Goal: Task Accomplishment & Management: Manage account settings

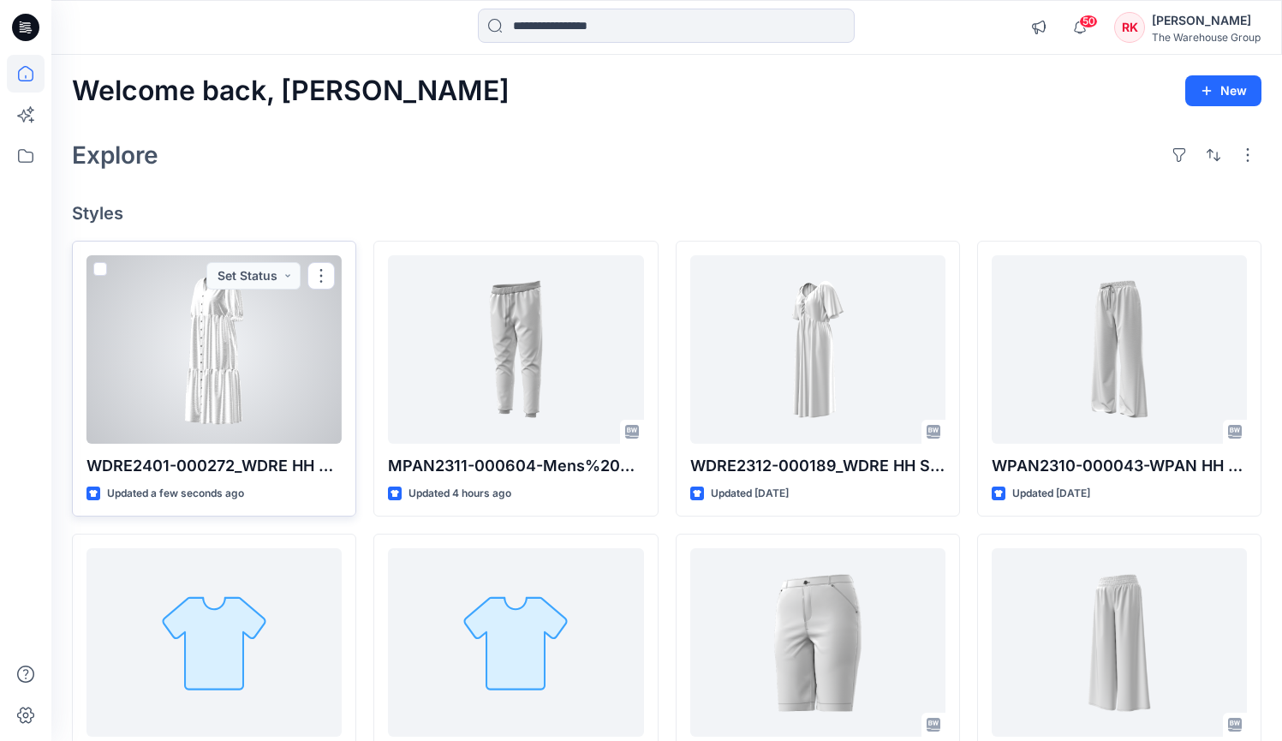
click at [270, 359] on div at bounding box center [213, 349] width 255 height 188
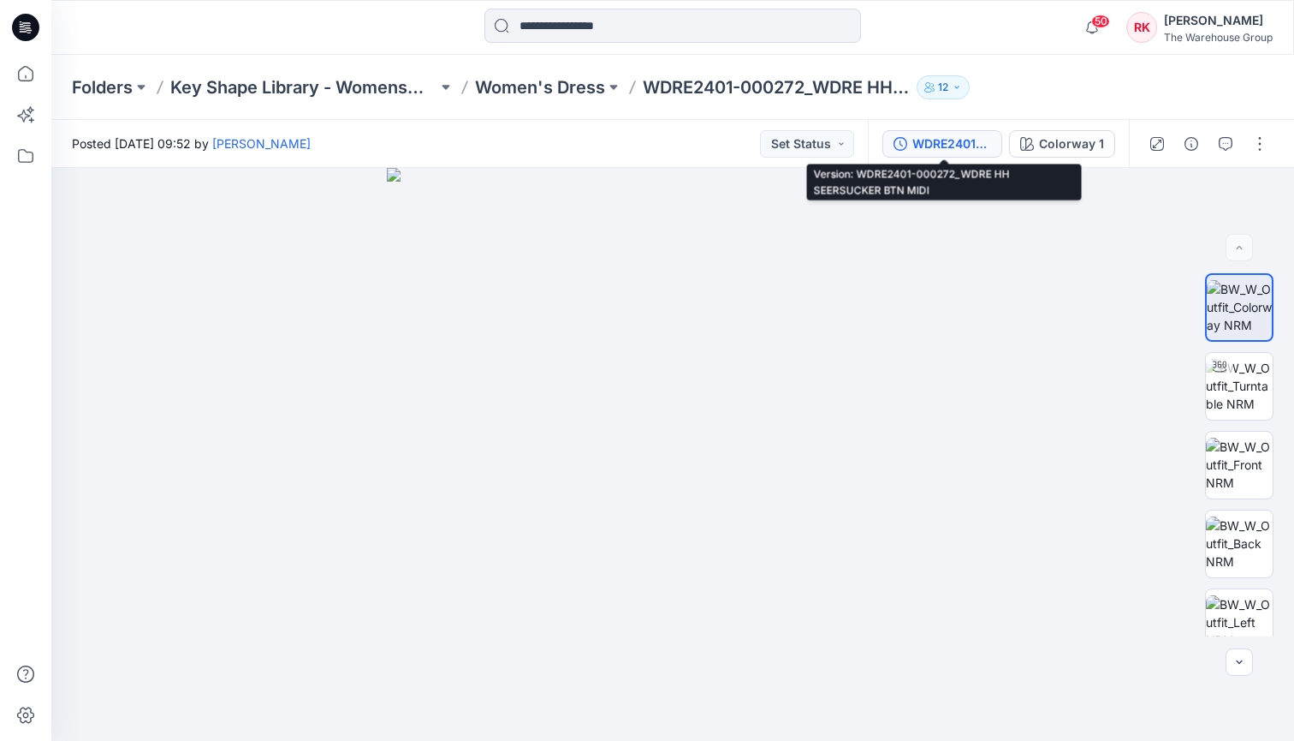
click at [957, 148] on div "WDRE2401-000272_WDRE HH SEERSUCKER BTN MIDI" at bounding box center [952, 143] width 79 height 19
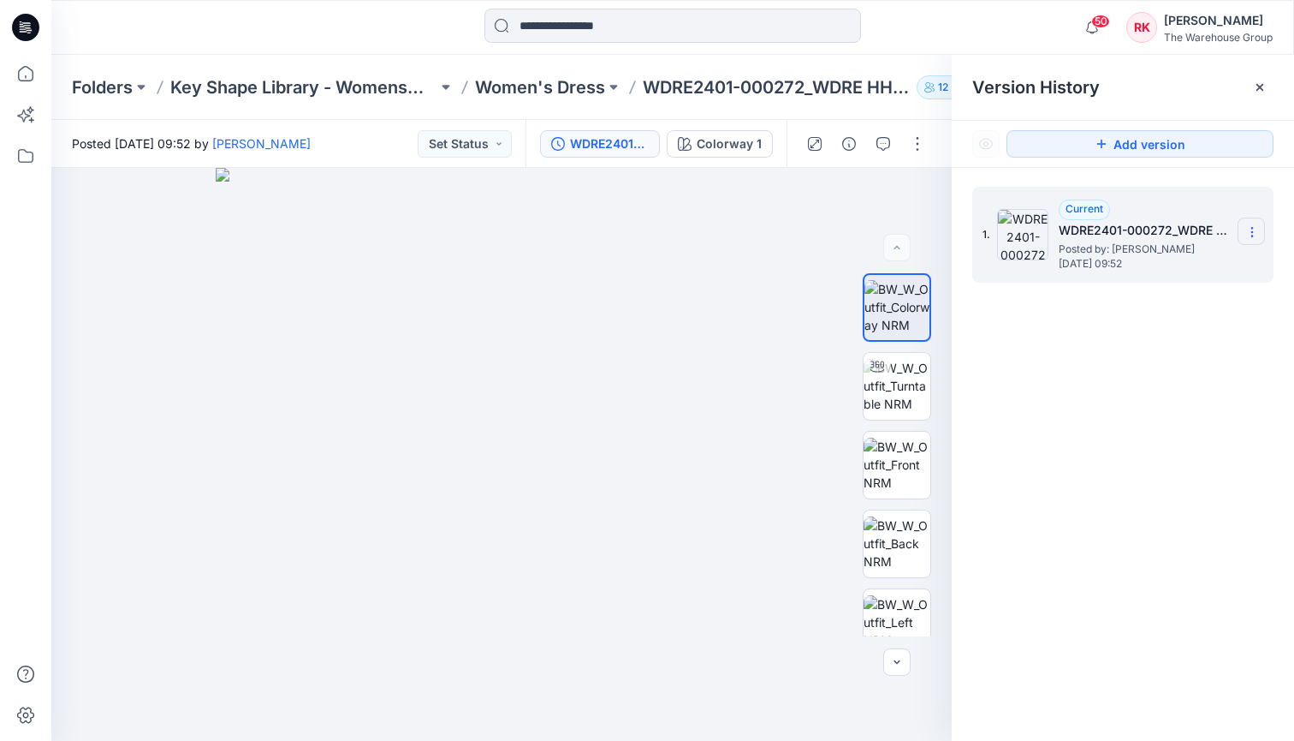
click at [1250, 233] on icon at bounding box center [1253, 232] width 14 height 14
click at [1128, 409] on div "1. Current WDRE2401-000272_WDRE HH SEERSUCKER BTN MIDI Posted by: Rajdeep Kaur …" at bounding box center [1123, 467] width 342 height 598
click at [1108, 230] on h5 "WDRE2401-000272_WDRE HH SEERSUCKER BTN MIDI" at bounding box center [1144, 230] width 171 height 21
click at [1254, 232] on icon at bounding box center [1253, 232] width 14 height 14
click at [1139, 300] on span "Rename Version" at bounding box center [1139, 299] width 90 height 21
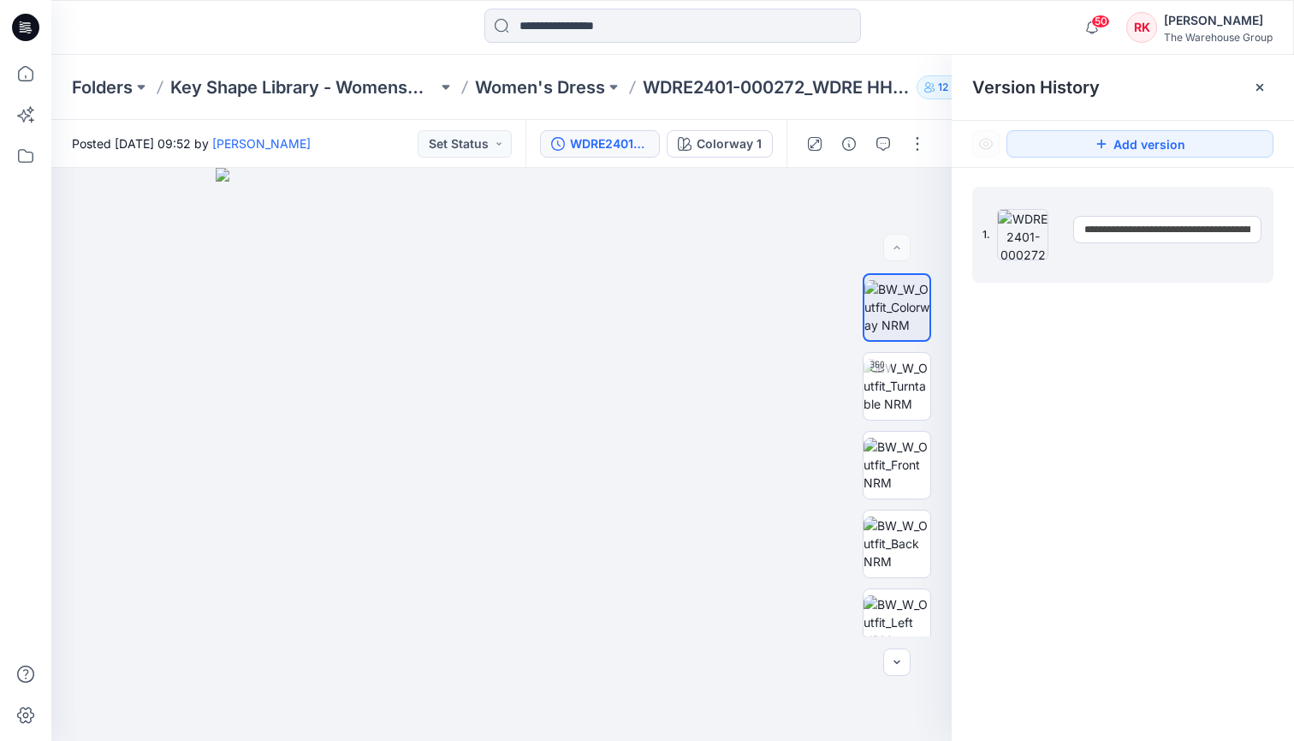
click at [1045, 304] on div "**********" at bounding box center [1123, 467] width 342 height 598
click at [1247, 233] on icon at bounding box center [1253, 232] width 14 height 14
click at [1190, 402] on div "1. Current WDRE2401-000272_WDRE HH SEERSUCKER BTN MIDI Posted by: Rajdeep Kaur …" at bounding box center [1123, 467] width 342 height 598
click at [540, 89] on p "Women's Dress" at bounding box center [540, 87] width 130 height 24
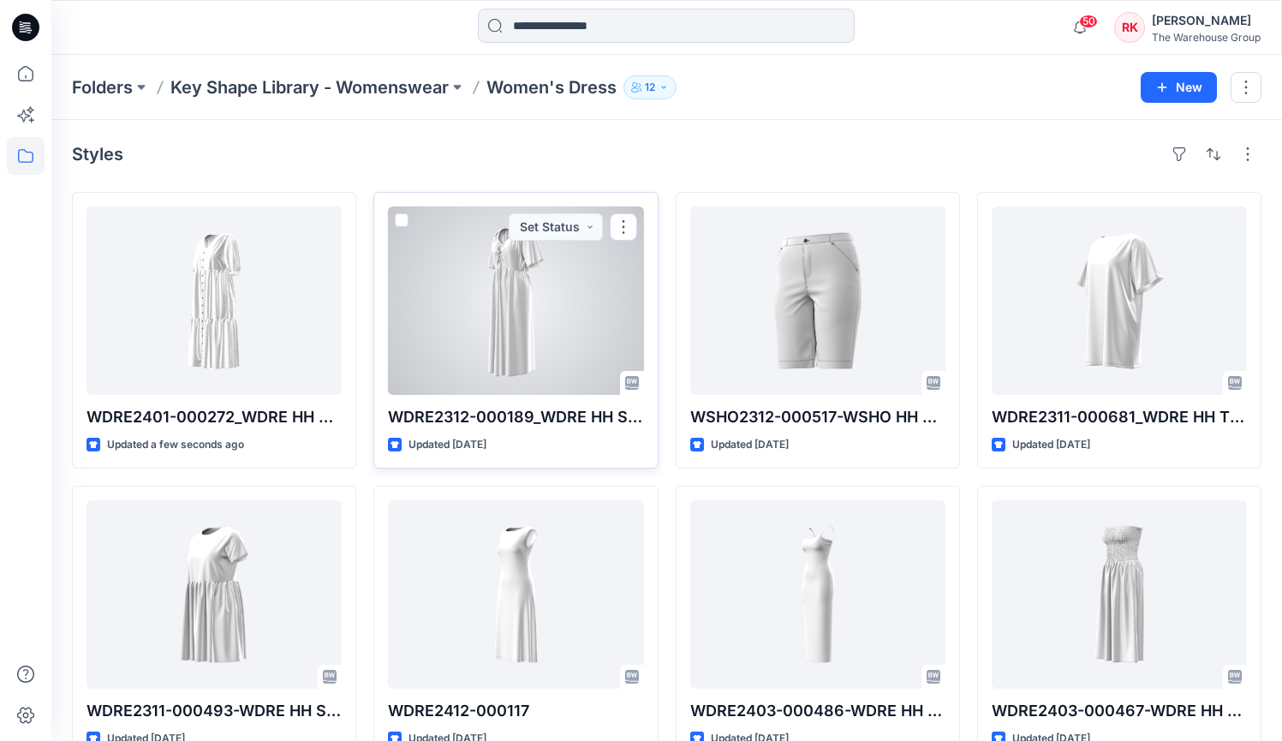
click at [509, 309] on div at bounding box center [515, 300] width 255 height 188
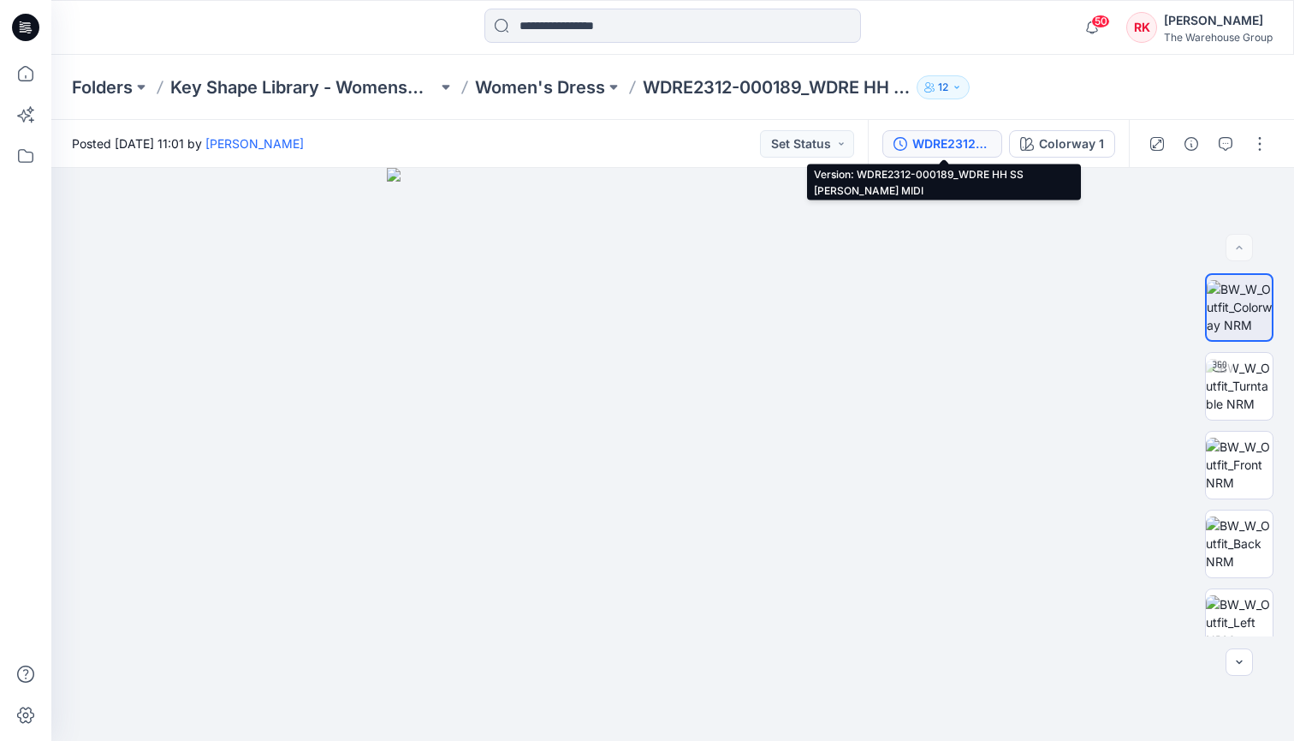
click at [963, 141] on div "WDRE2312-000189_WDRE HH SS [PERSON_NAME]" at bounding box center [952, 143] width 79 height 19
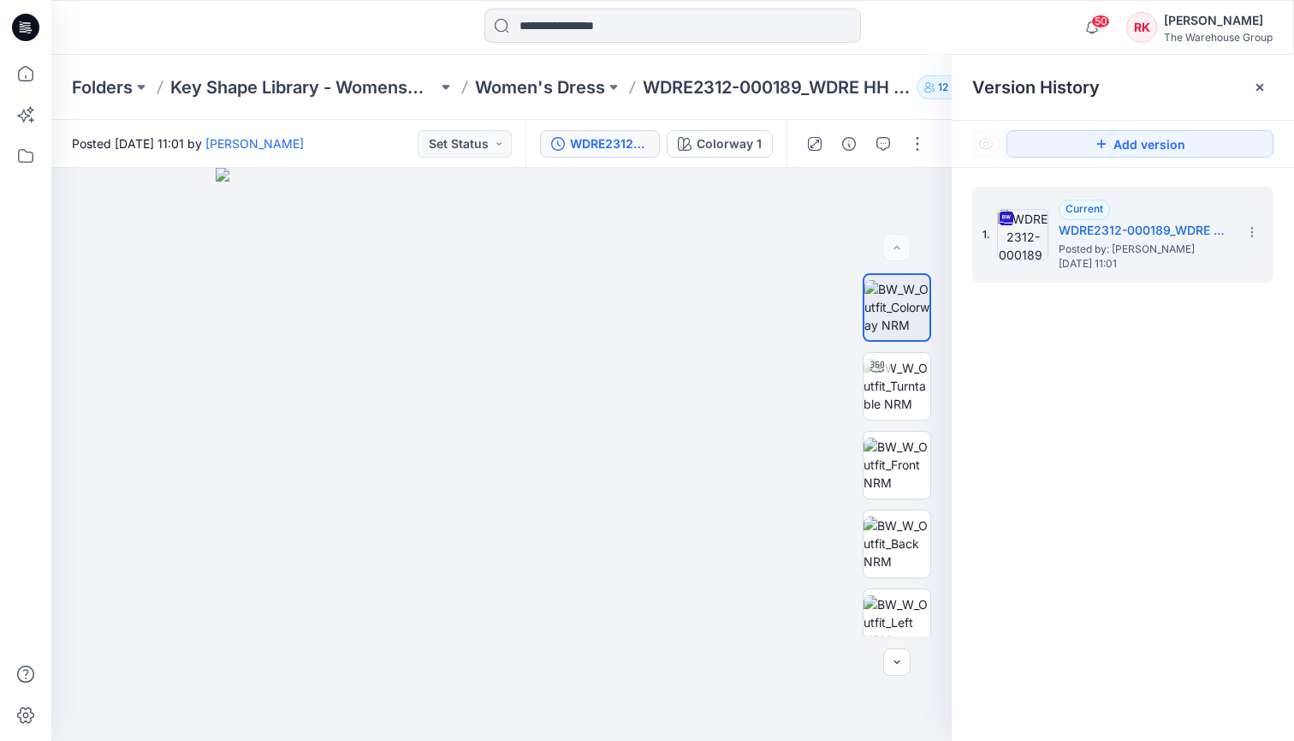
click at [1068, 297] on div "1. Current WDRE2312-000189_WDRE HH SS JANINE MIDI Posted by: Rajdeep Kaur Thurs…" at bounding box center [1123, 467] width 342 height 598
click at [1251, 229] on icon at bounding box center [1253, 232] width 14 height 14
click at [1138, 444] on div "1. Current WDRE2312-000189_WDRE HH SS JANINE MIDI Posted by: Rajdeep Kaur Thurs…" at bounding box center [1123, 467] width 342 height 598
click at [527, 87] on p "Women's Dress" at bounding box center [540, 87] width 130 height 24
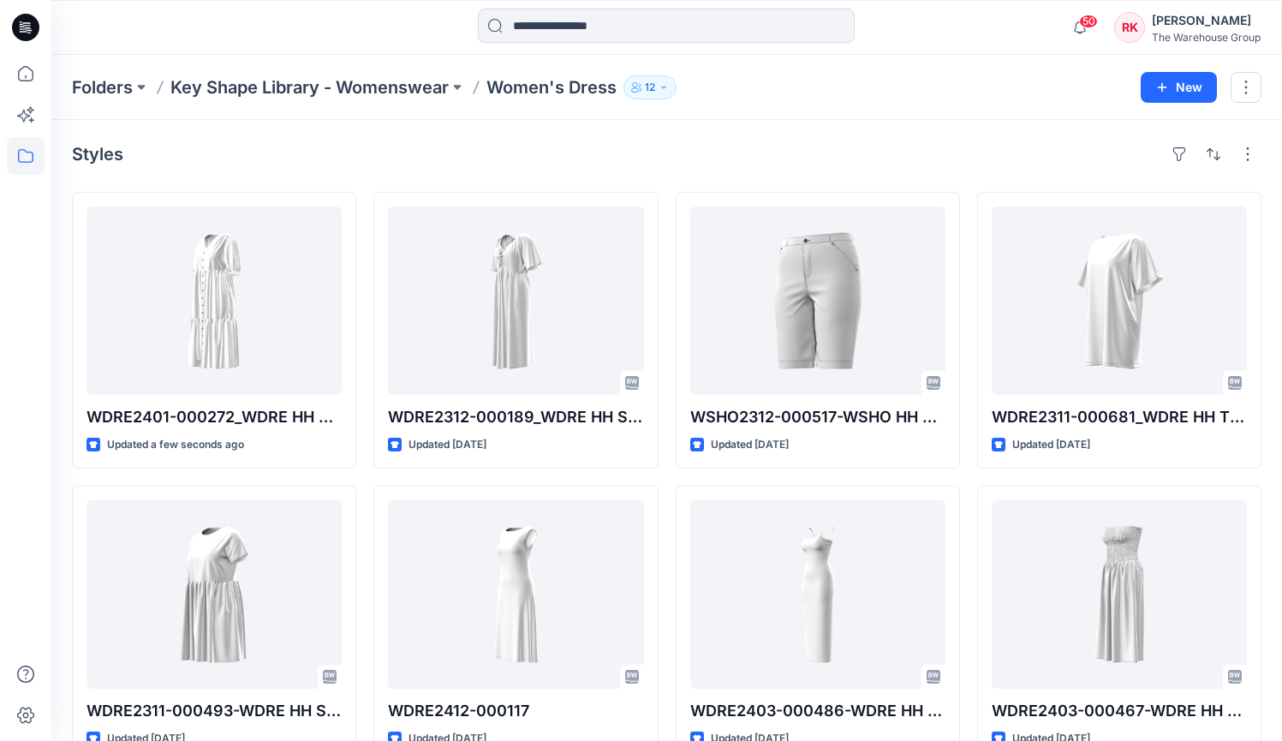
click at [425, 144] on div "Styles" at bounding box center [666, 153] width 1189 height 27
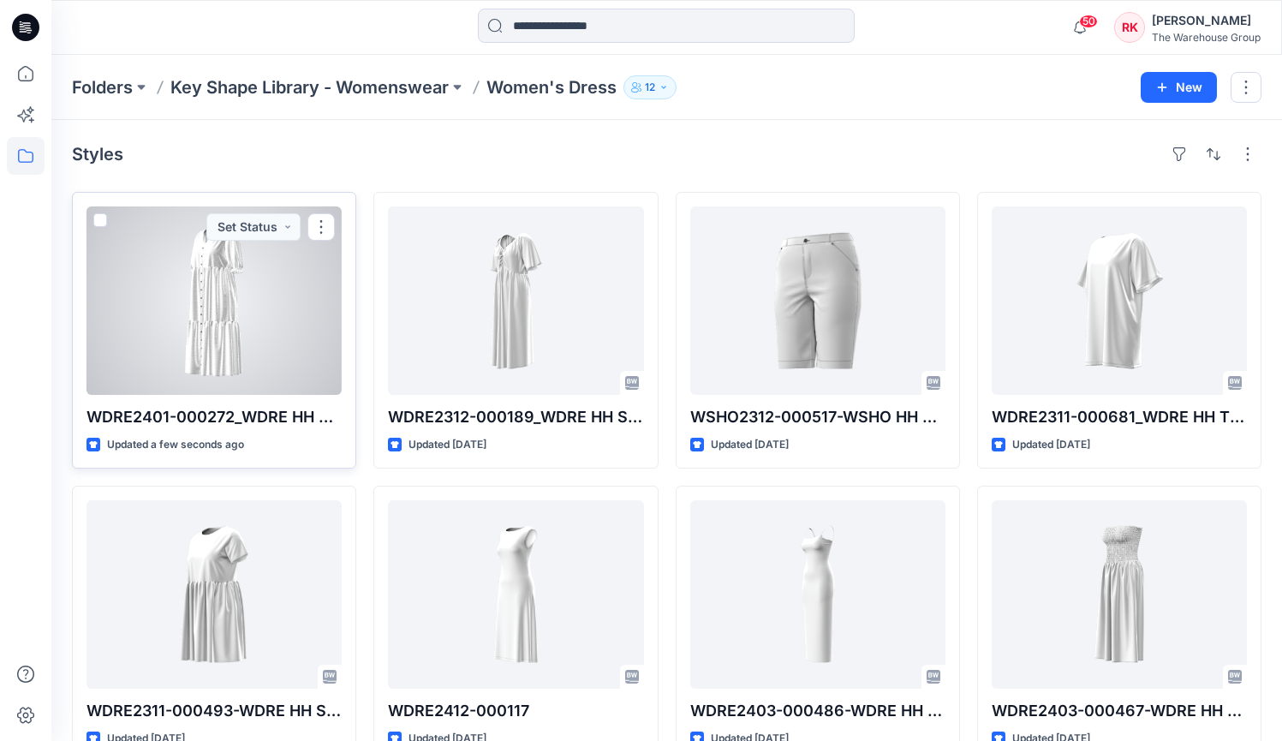
click at [234, 306] on div at bounding box center [213, 300] width 255 height 188
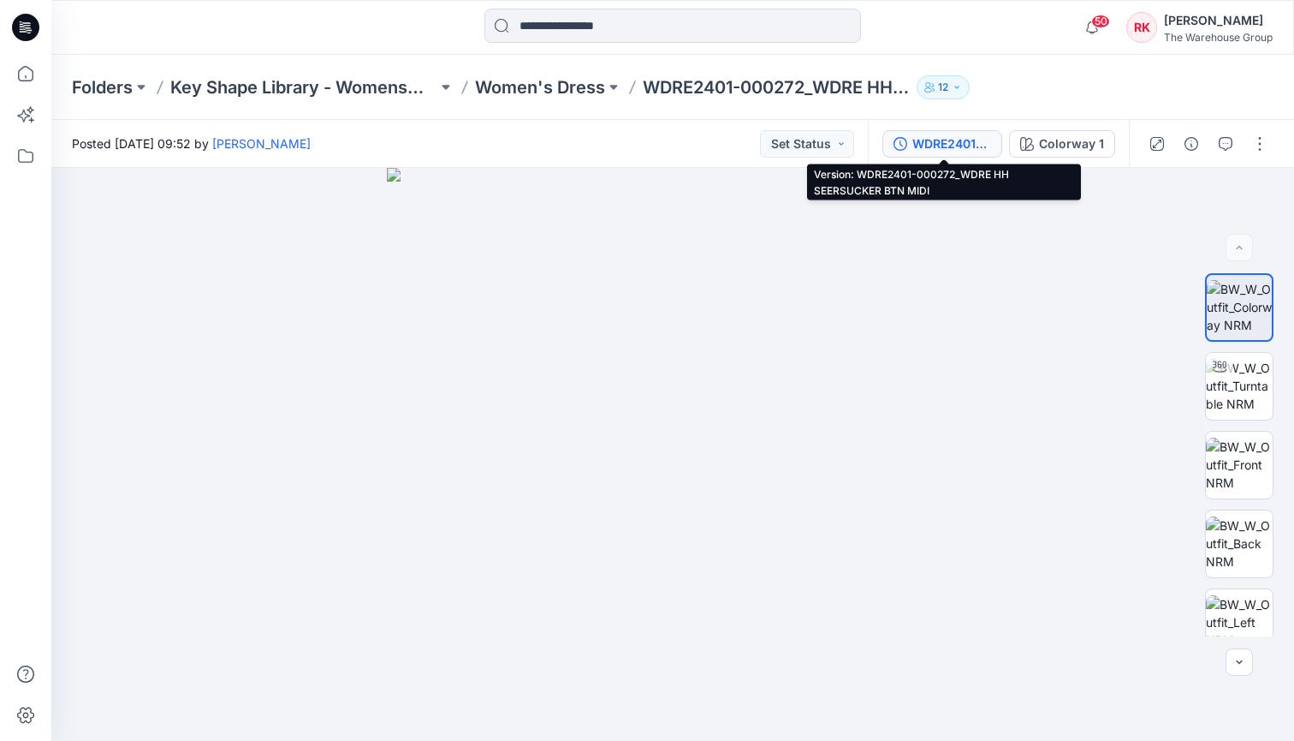
click at [927, 143] on div "WDRE2401-000272_WDRE HH SEERSUCKER BTN MIDI" at bounding box center [952, 143] width 79 height 19
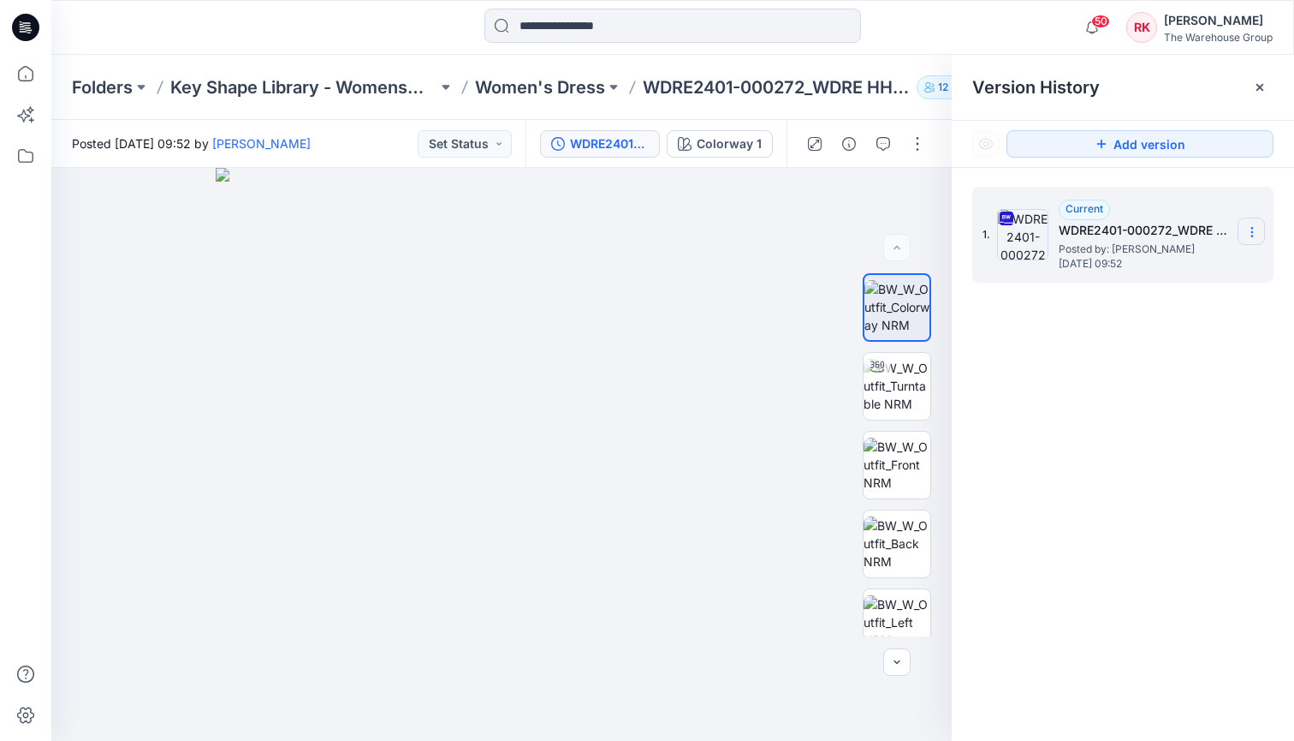
click at [1253, 235] on icon at bounding box center [1253, 232] width 14 height 14
click at [1142, 433] on div "1. Current WDRE2401-000272_WDRE HH SEERSUCKER BTN MIDI Posted by: Rajdeep Kaur …" at bounding box center [1123, 467] width 342 height 598
click at [1247, 230] on icon at bounding box center [1253, 232] width 14 height 14
click at [1129, 421] on div "1. Current WDRE2401-000272_WDRE HH SEERSUCKER BTN MIDI Posted by: Rajdeep Kaur …" at bounding box center [1123, 467] width 342 height 598
click at [1254, 233] on icon at bounding box center [1253, 232] width 14 height 14
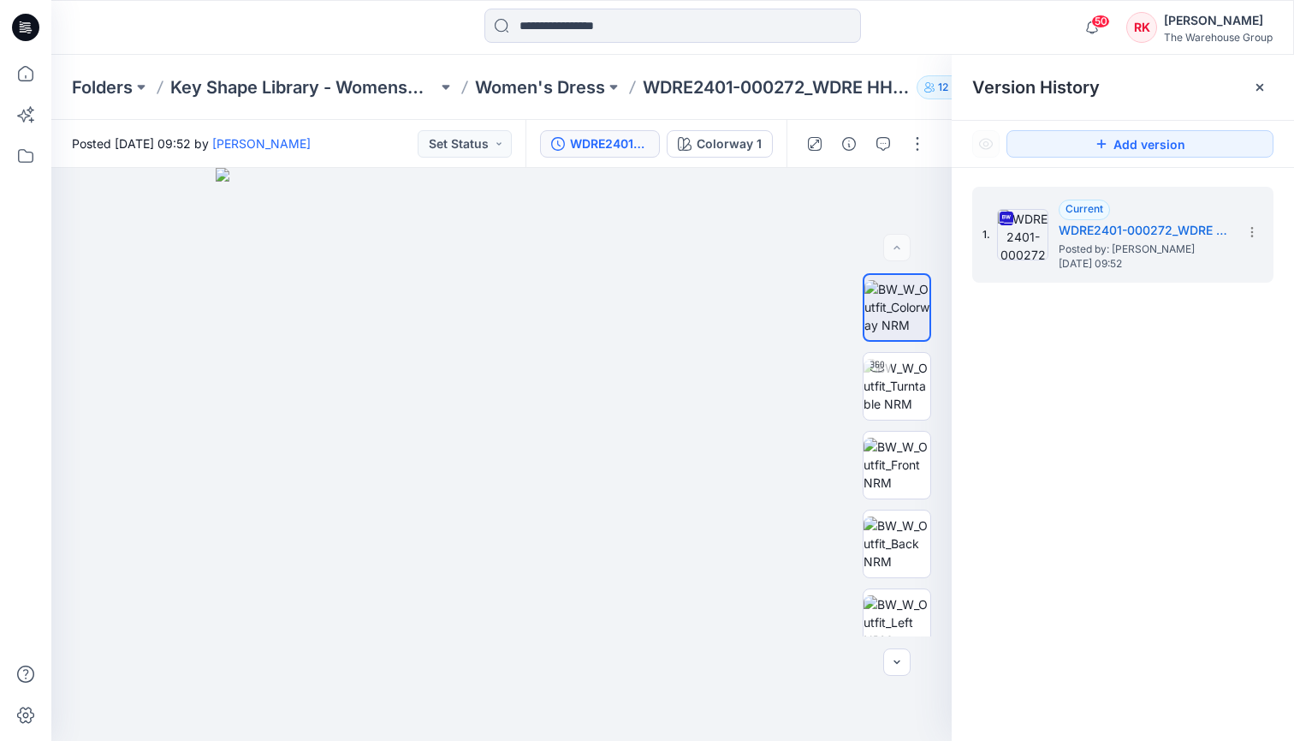
click at [1160, 398] on div "1. Current WDRE2401-000272_WDRE HH SEERSUCKER BTN MIDI Posted by: Rajdeep Kaur …" at bounding box center [1123, 467] width 342 height 598
click at [1252, 233] on icon at bounding box center [1252, 232] width 1 height 1
click at [1060, 397] on div "1. Current WDRE2401-000272_WDRE HH SEERSUCKER BTN MIDI Posted by: Rajdeep Kaur …" at bounding box center [1123, 467] width 342 height 598
click at [1255, 229] on icon at bounding box center [1253, 232] width 14 height 14
click at [1133, 429] on div "1. Current WDRE2401-000272_WDRE HH SEERSUCKER BTN MIDI Posted by: Rajdeep Kaur …" at bounding box center [1123, 467] width 342 height 598
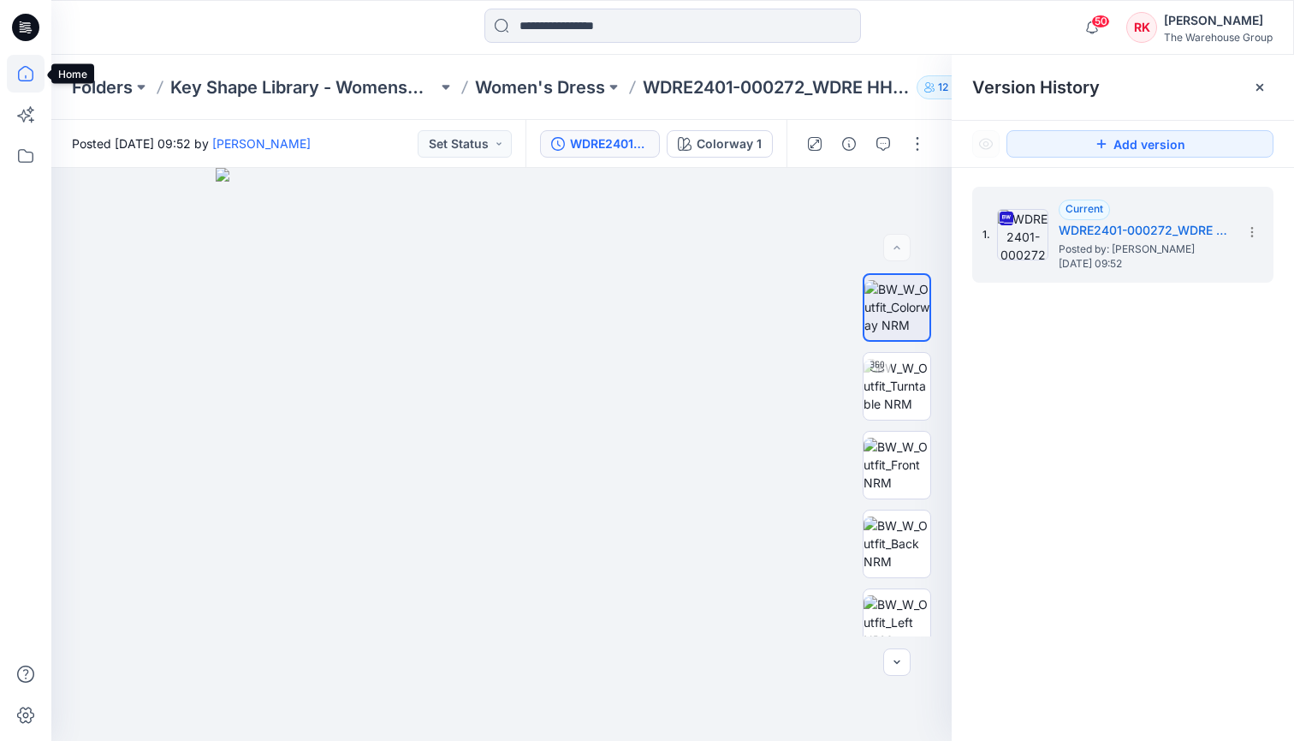
click at [27, 75] on icon at bounding box center [26, 74] width 38 height 38
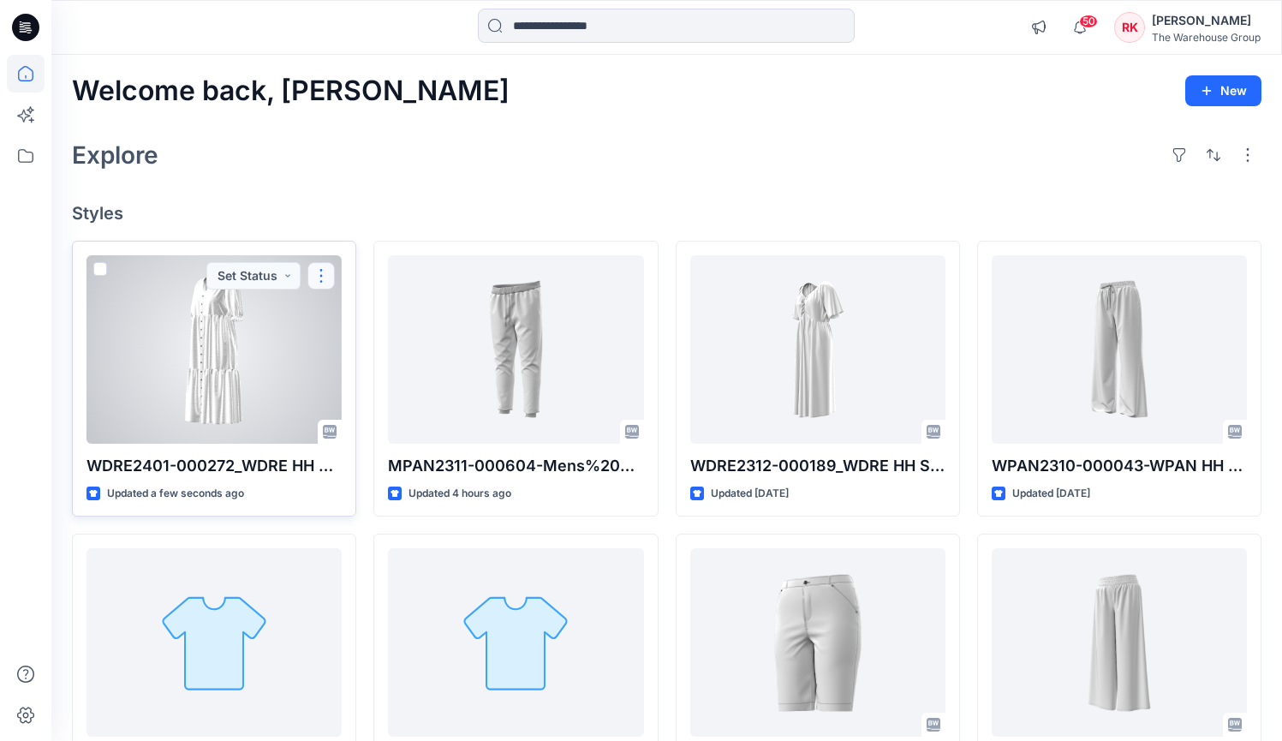
click at [320, 282] on button "button" at bounding box center [320, 275] width 27 height 27
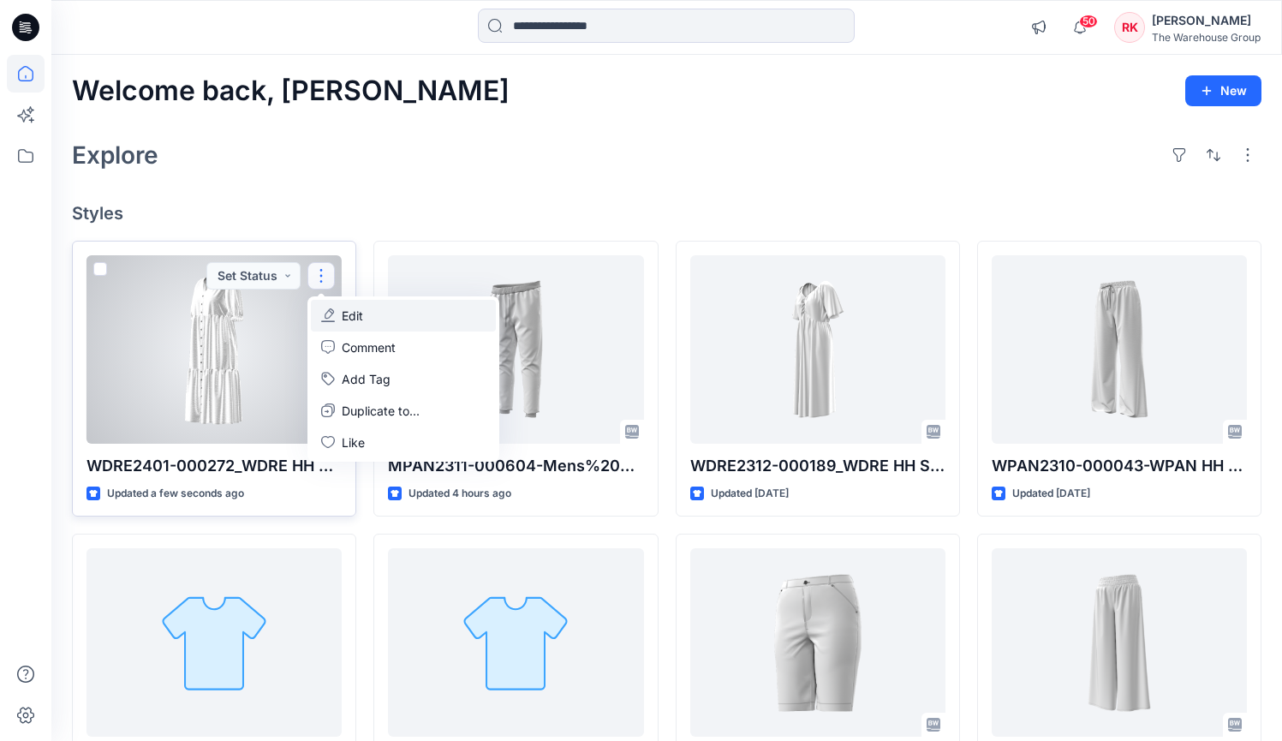
click at [348, 312] on p "Edit" at bounding box center [352, 315] width 21 height 18
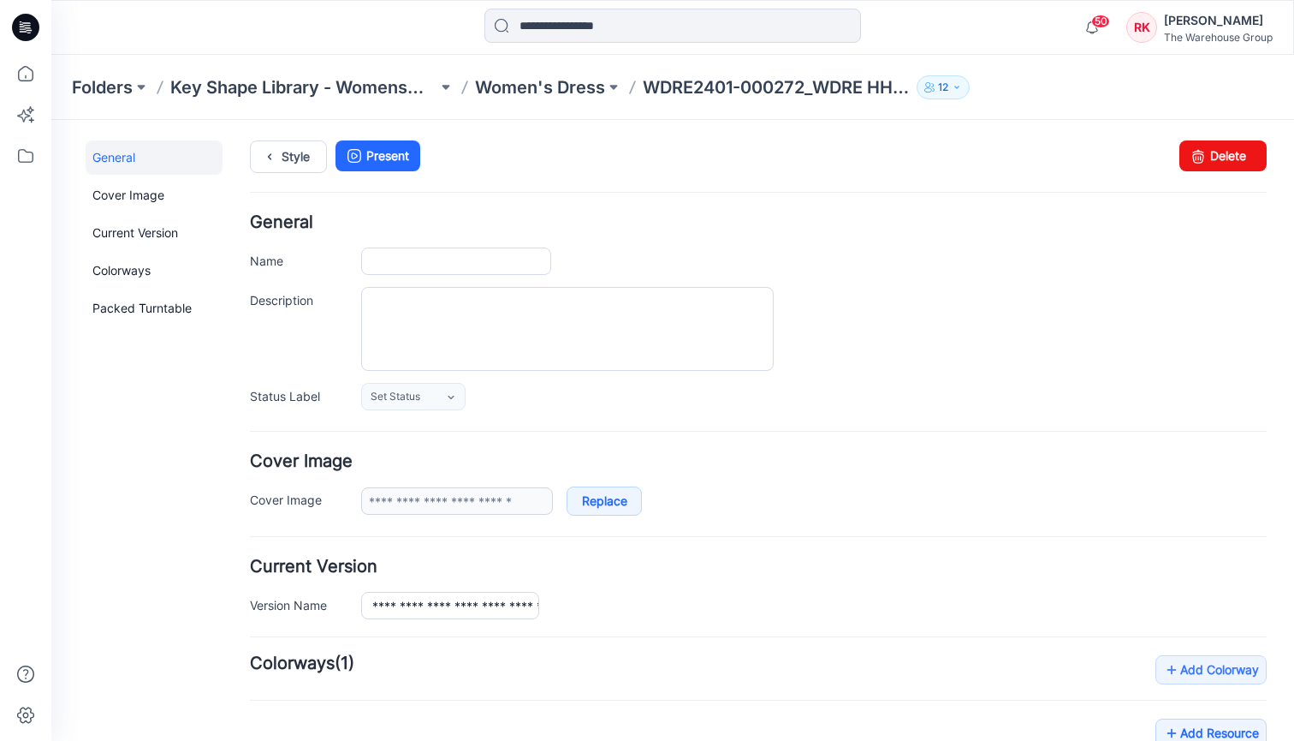
type input "**********"
click at [1206, 153] on link "Delete" at bounding box center [1223, 155] width 87 height 31
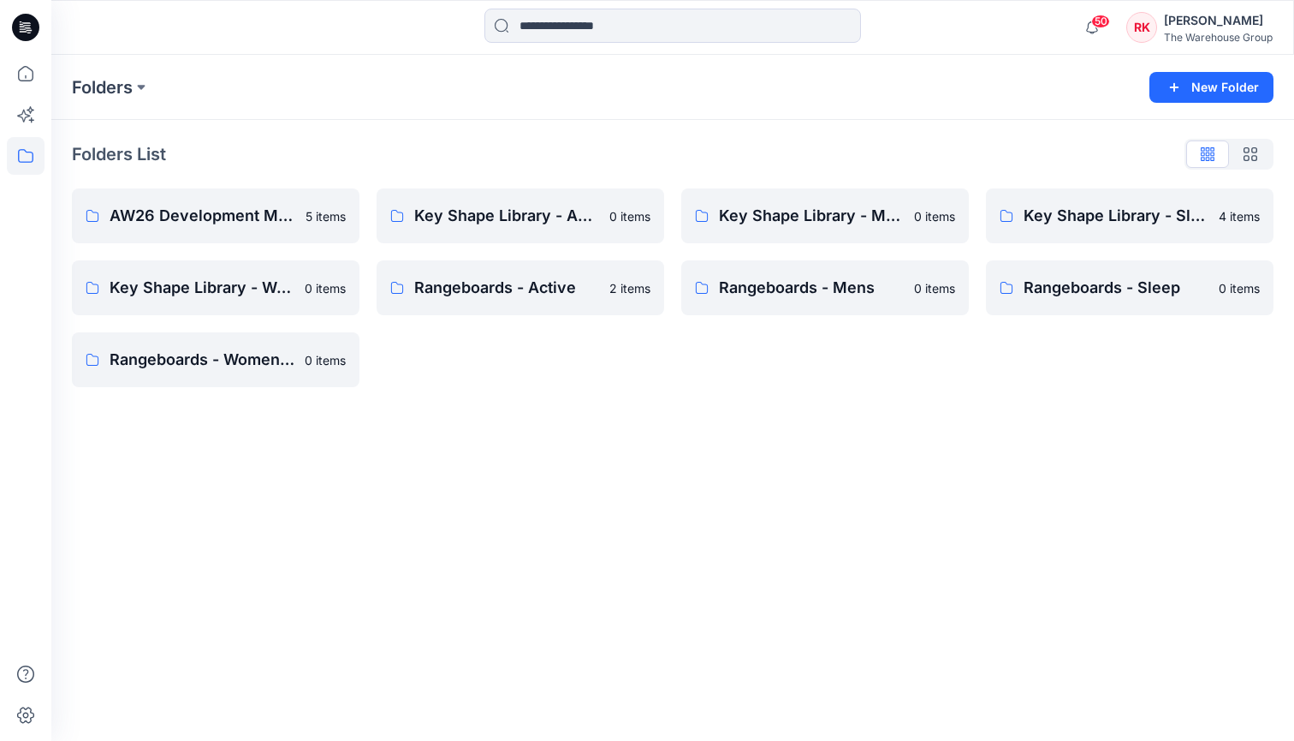
click at [1196, 27] on div "[PERSON_NAME]" at bounding box center [1218, 20] width 109 height 21
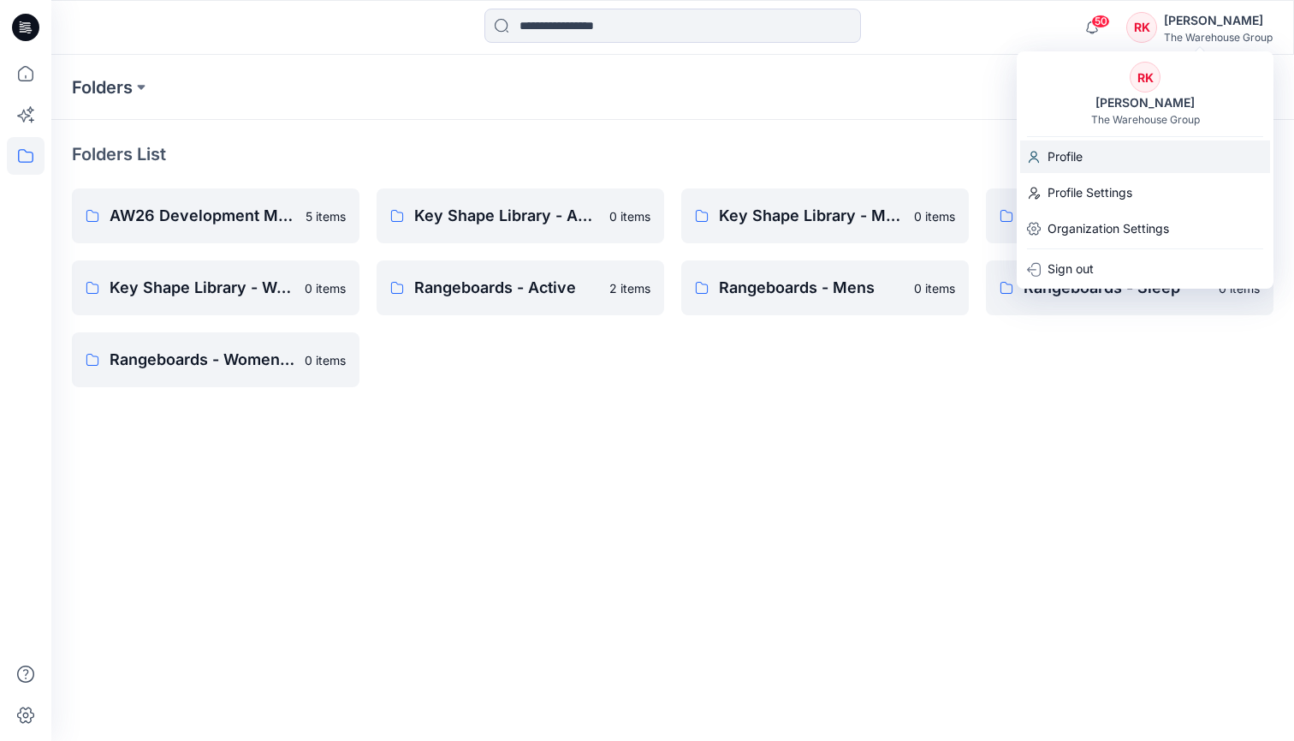
click at [1061, 158] on p "Profile" at bounding box center [1065, 156] width 35 height 33
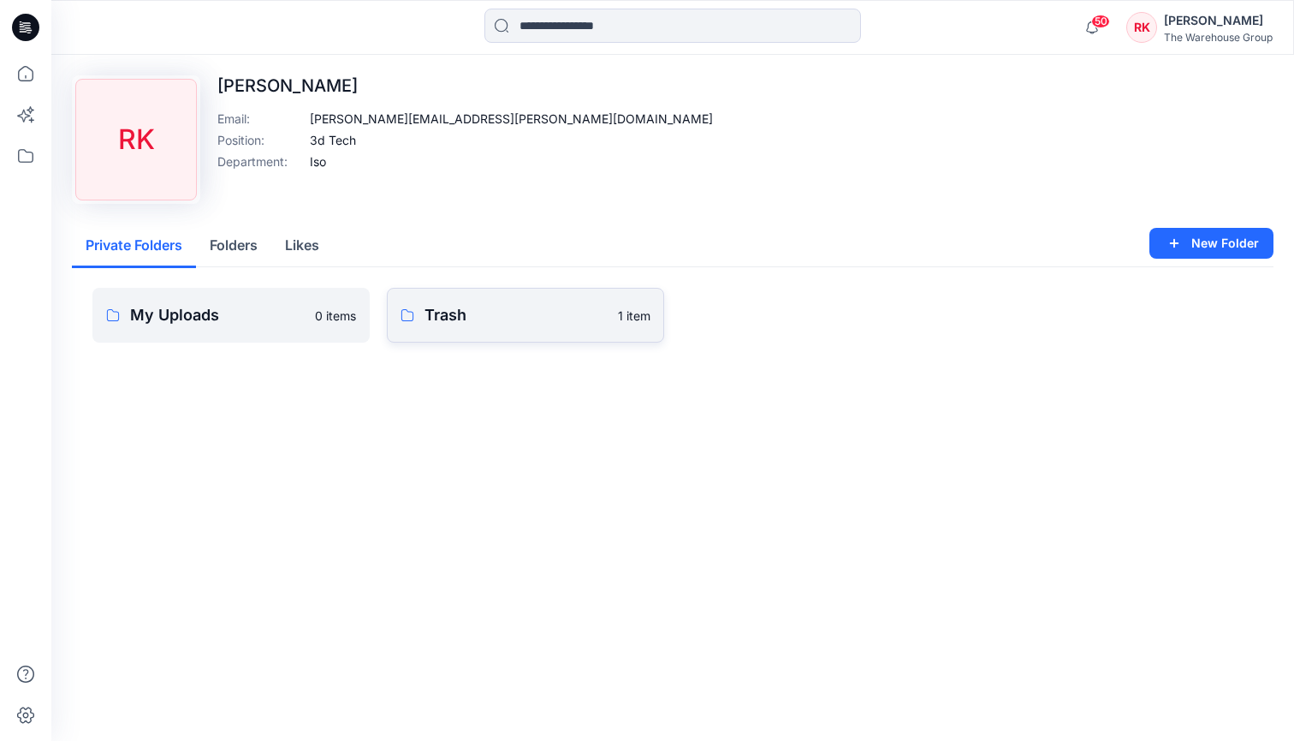
click at [515, 324] on p "Trash" at bounding box center [516, 315] width 183 height 24
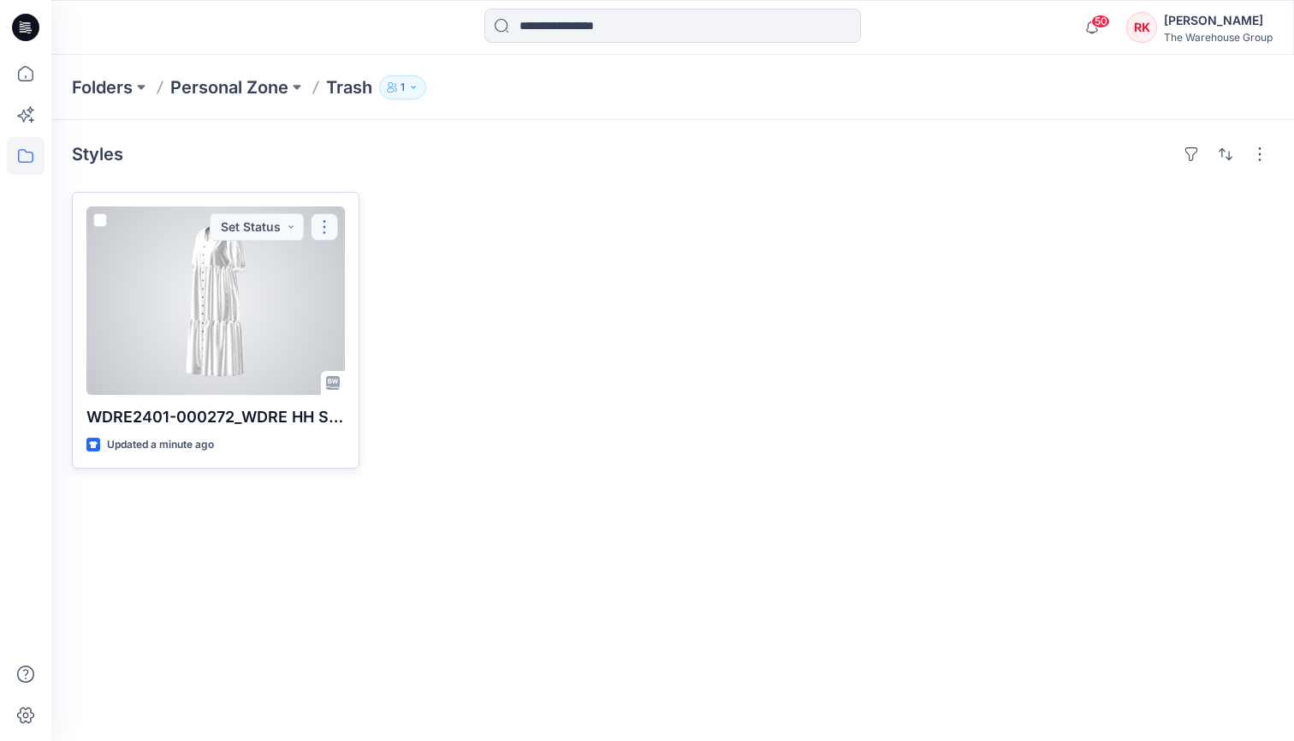
click at [324, 229] on button "button" at bounding box center [324, 226] width 27 height 27
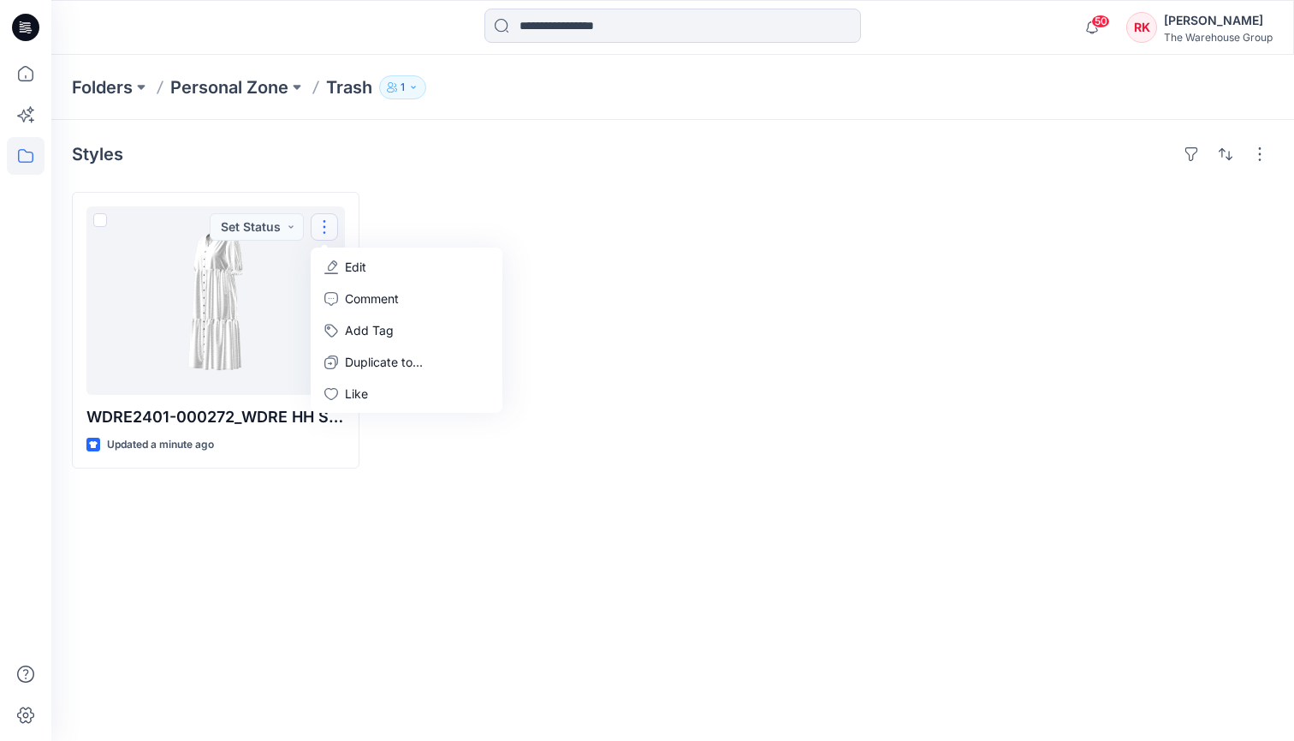
click at [507, 219] on div at bounding box center [521, 330] width 288 height 277
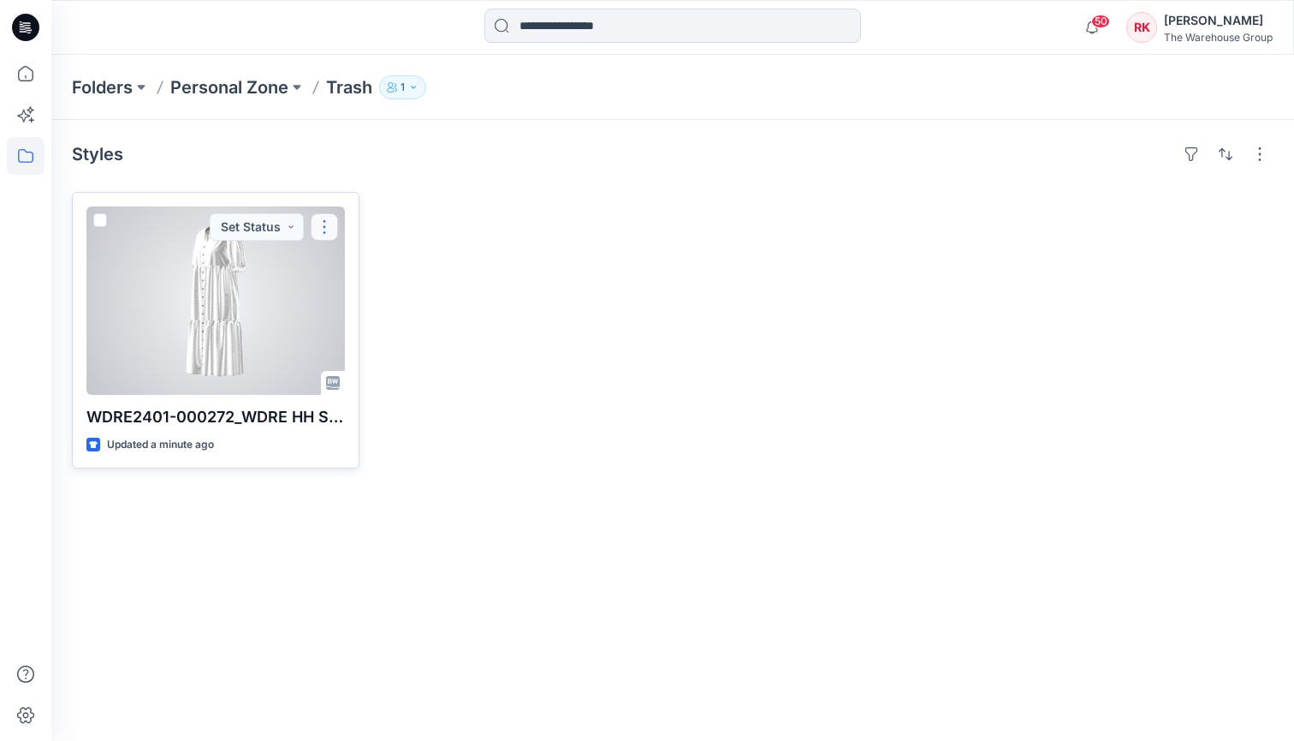
click at [325, 229] on button "button" at bounding box center [324, 226] width 27 height 27
click at [348, 272] on p "Edit" at bounding box center [355, 267] width 21 height 18
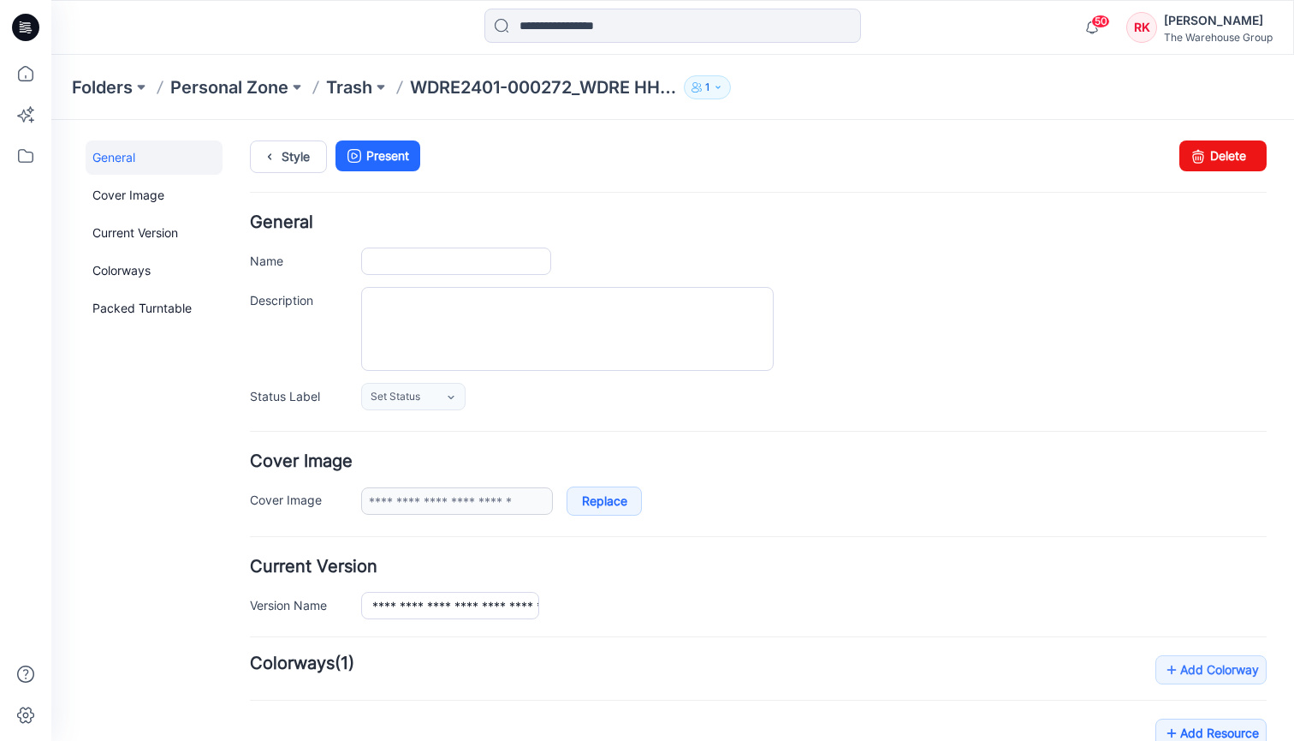
type input "**********"
click at [1189, 158] on icon at bounding box center [1199, 155] width 24 height 31
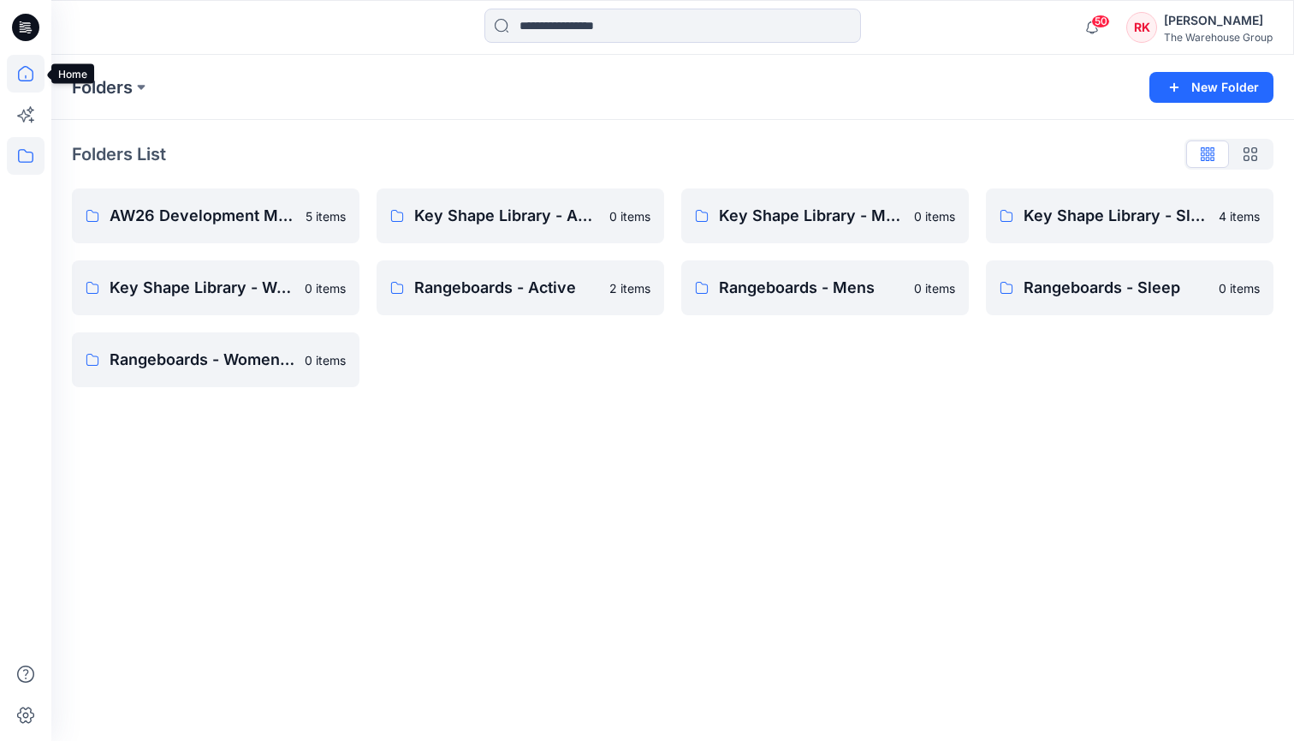
click at [23, 70] on icon at bounding box center [26, 74] width 38 height 38
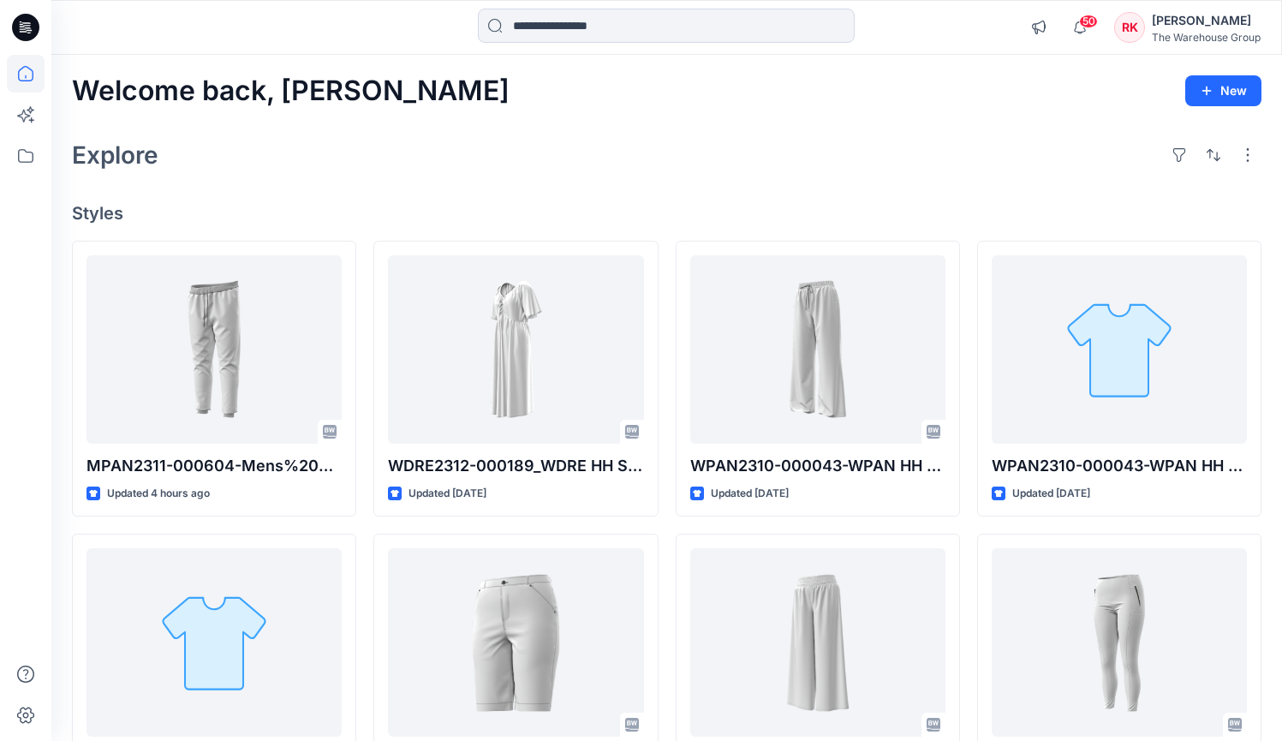
click at [734, 191] on div "Welcome back, [PERSON_NAME] New Explore Styles MPAN2311-000604-Mens%20Pants Cor…" at bounding box center [666, 620] width 1230 height 1130
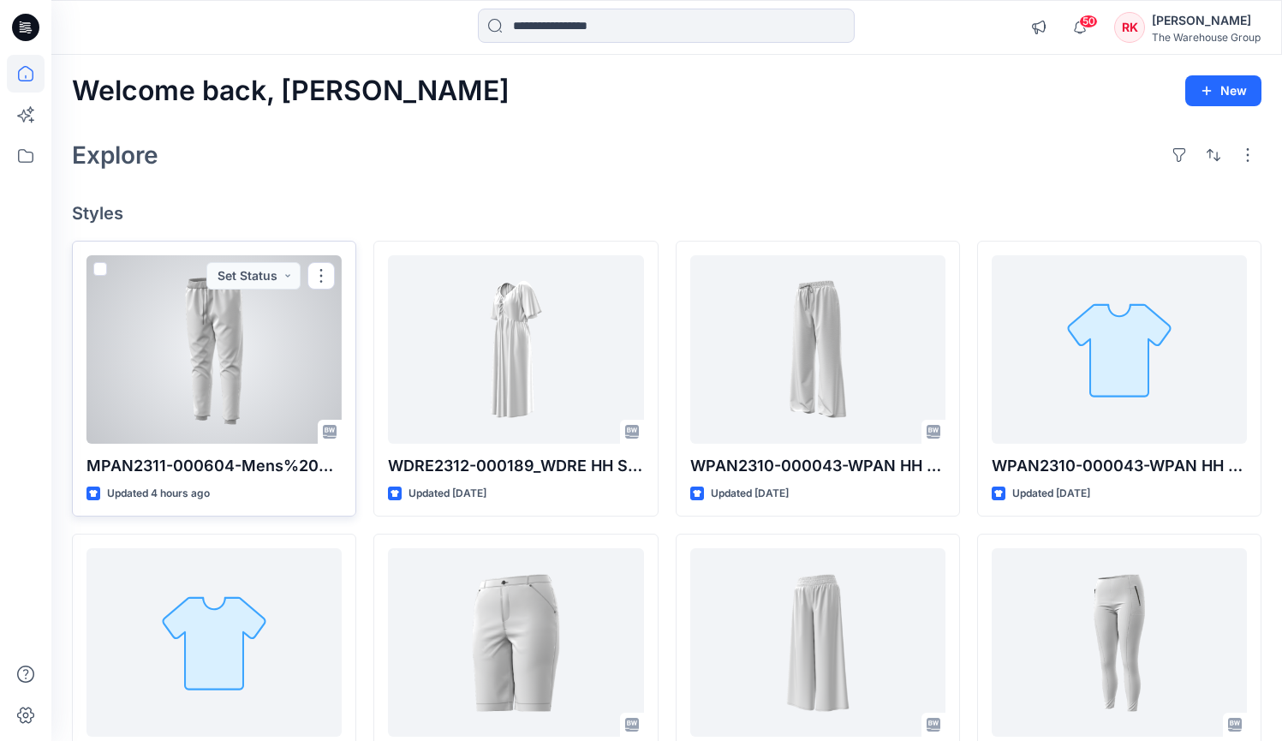
click at [178, 336] on div at bounding box center [213, 349] width 255 height 188
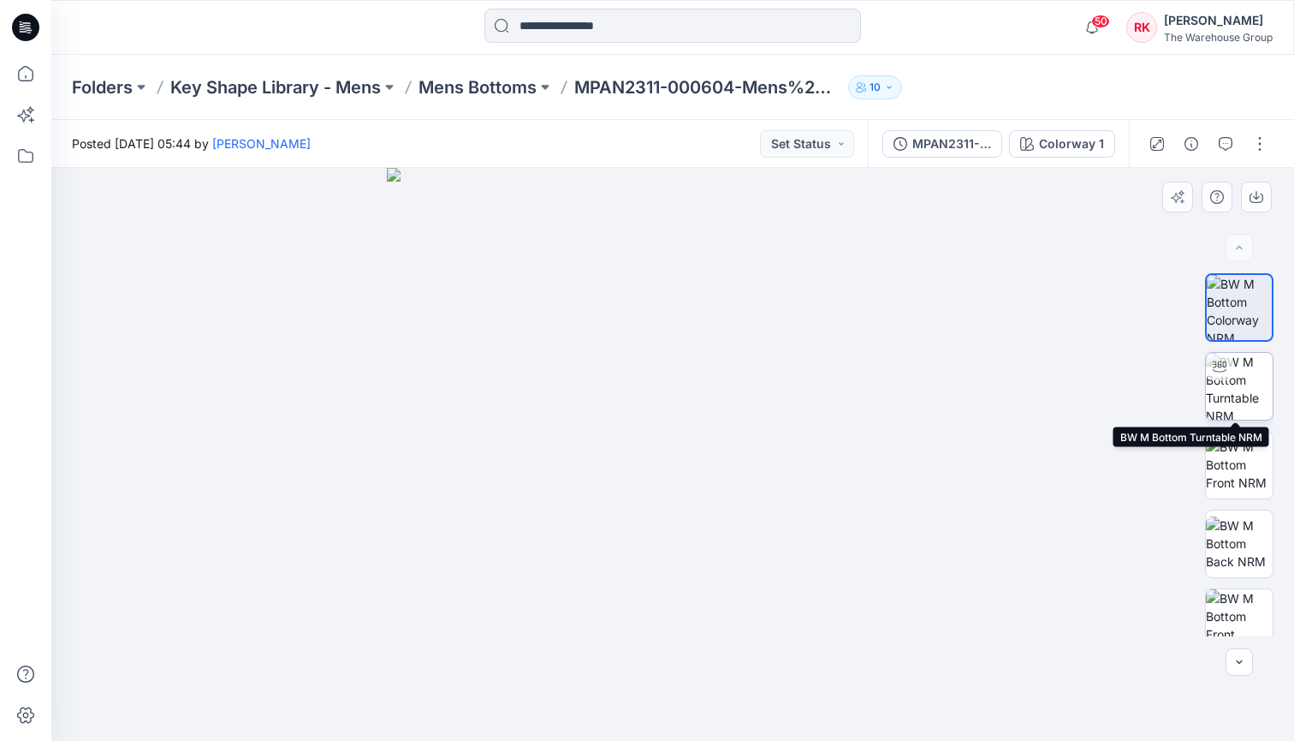
click at [1232, 392] on img at bounding box center [1239, 386] width 67 height 67
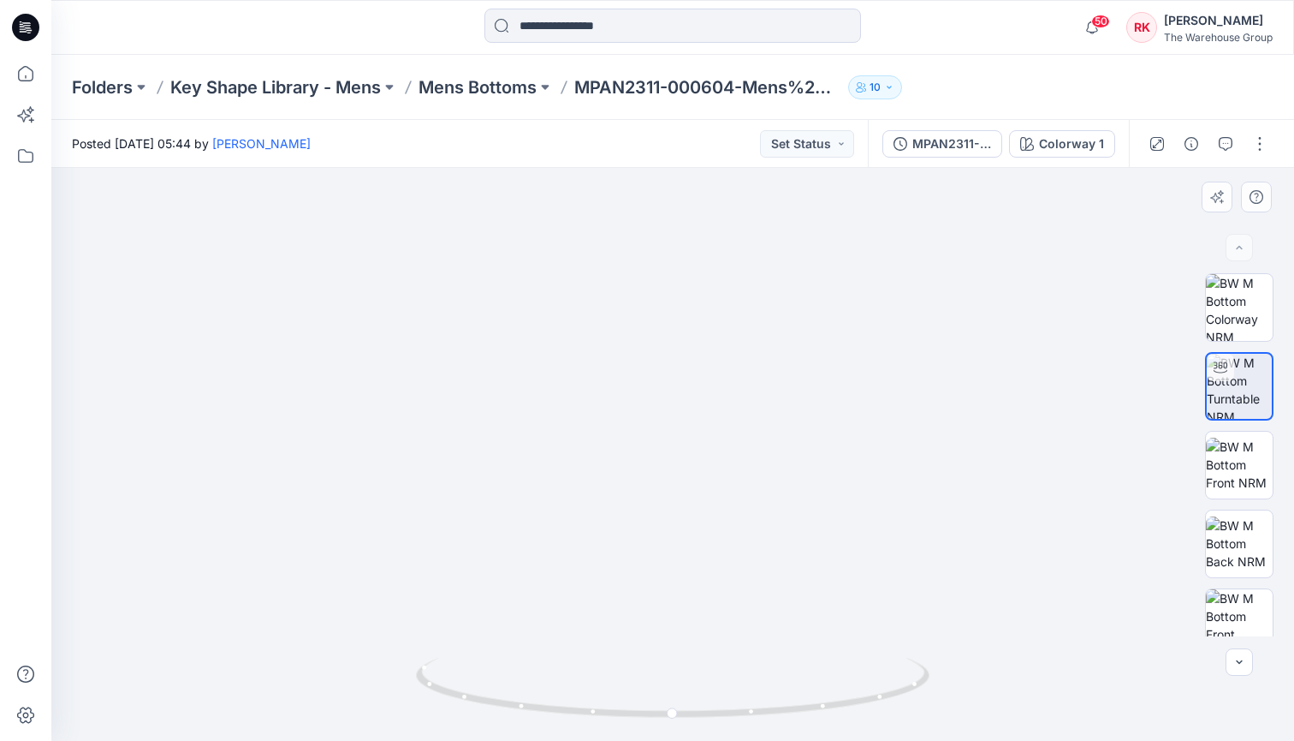
drag, startPoint x: 688, startPoint y: 297, endPoint x: 684, endPoint y: 550, distance: 252.6
click at [1234, 460] on img at bounding box center [1239, 464] width 67 height 54
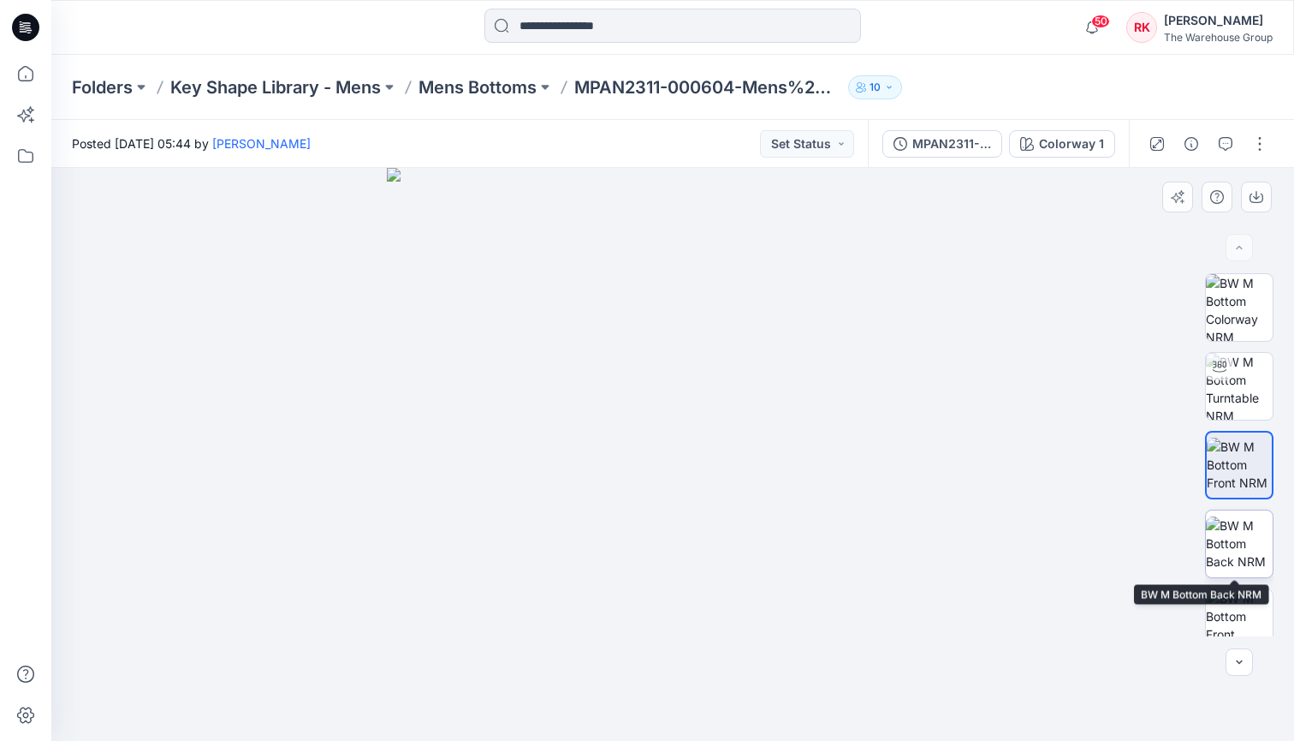
click at [1228, 536] on img at bounding box center [1239, 543] width 67 height 54
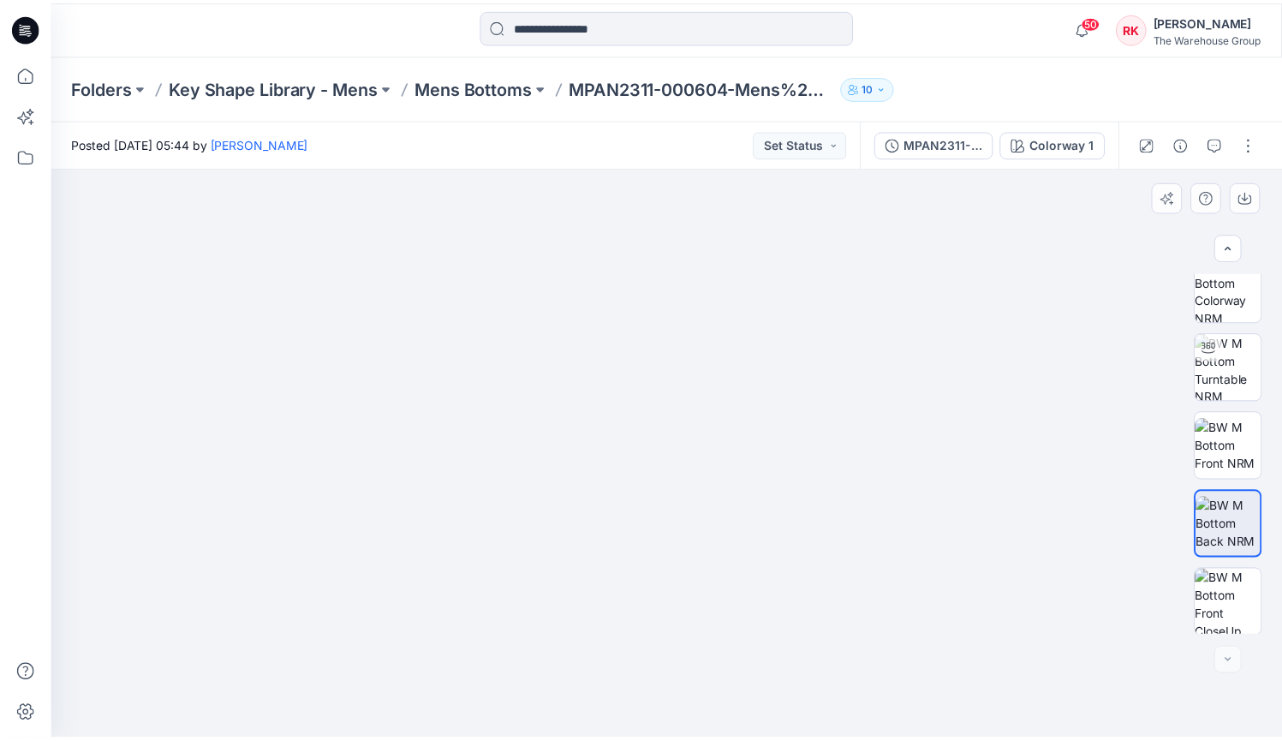
scroll to position [21, 0]
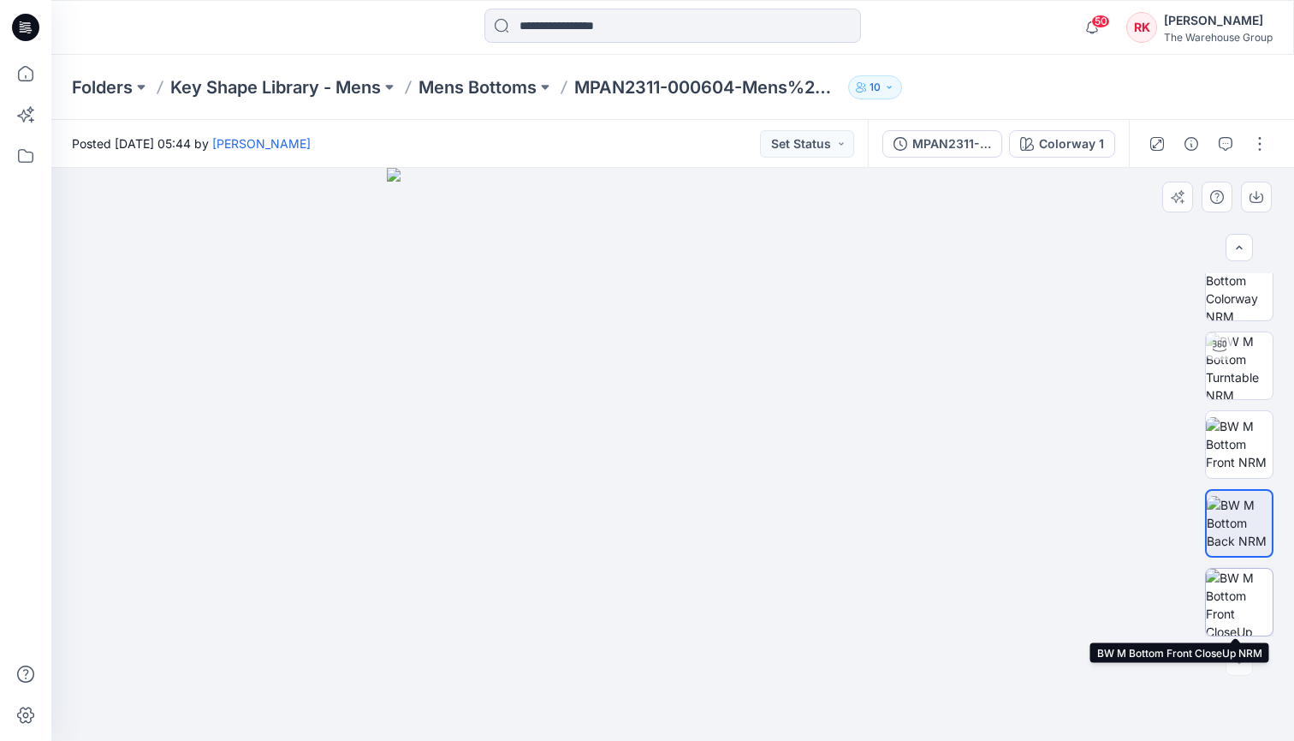
click at [1241, 606] on img at bounding box center [1239, 601] width 67 height 67
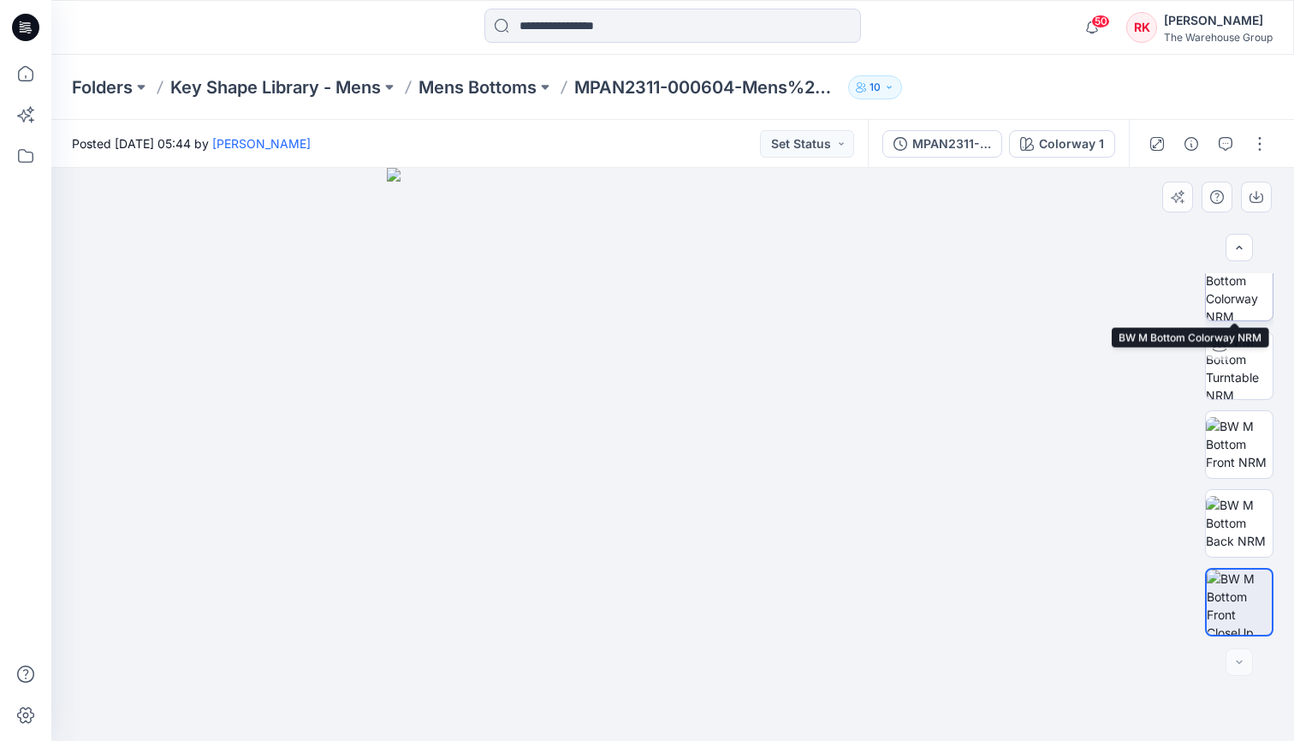
click at [1220, 295] on img at bounding box center [1239, 286] width 67 height 67
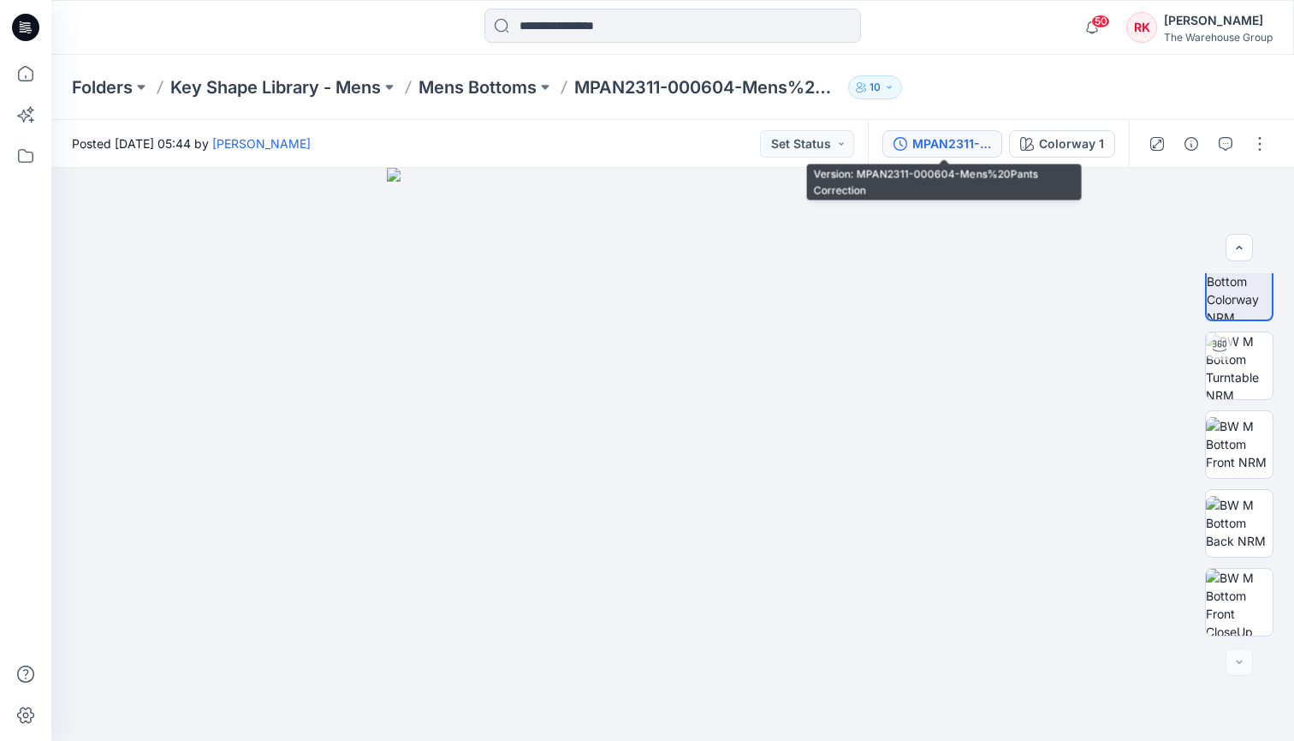
click at [931, 144] on div "MPAN2311-000604-Mens%20Pants Correction" at bounding box center [952, 143] width 79 height 19
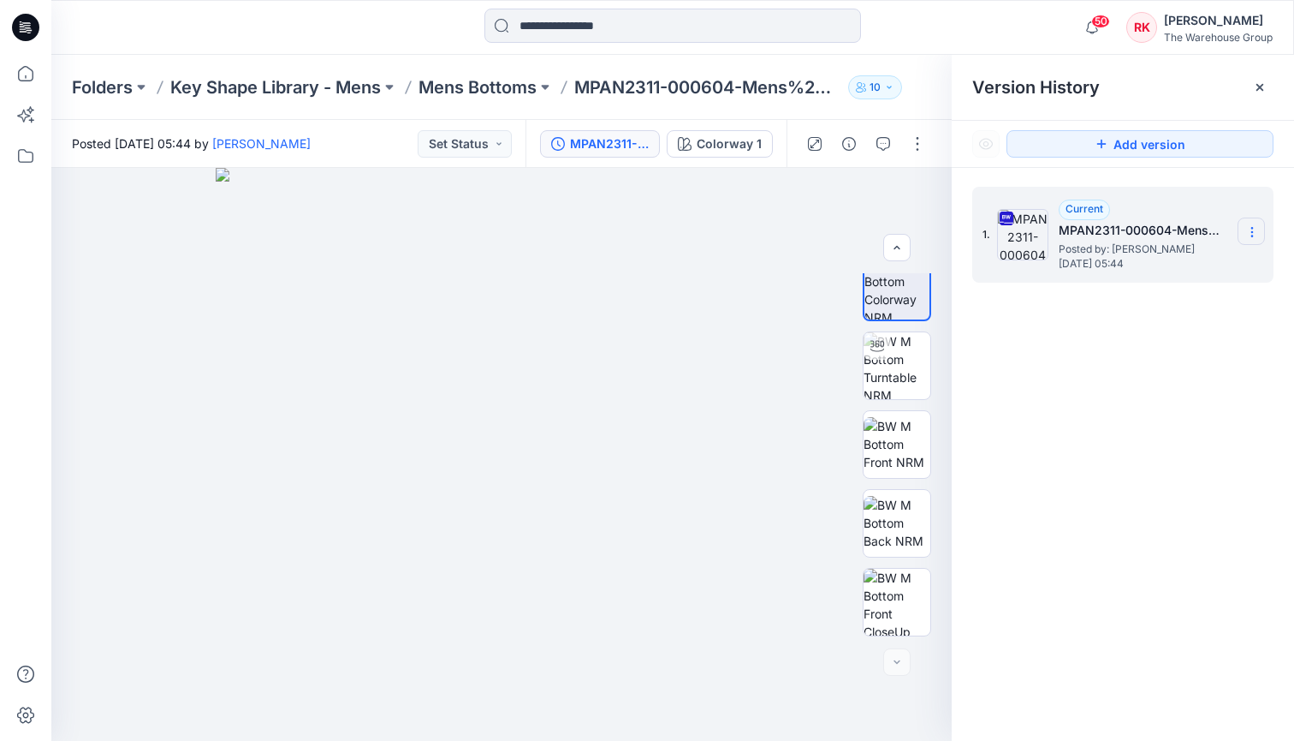
click at [1251, 232] on icon at bounding box center [1253, 232] width 14 height 14
click at [1122, 333] on span "Rename Version" at bounding box center [1139, 334] width 90 height 21
click at [1180, 235] on input "**********" at bounding box center [1168, 229] width 188 height 27
drag, startPoint x: 1181, startPoint y: 230, endPoint x: 1042, endPoint y: 231, distance: 138.7
click at [1043, 231] on div "**********" at bounding box center [1123, 235] width 301 height 96
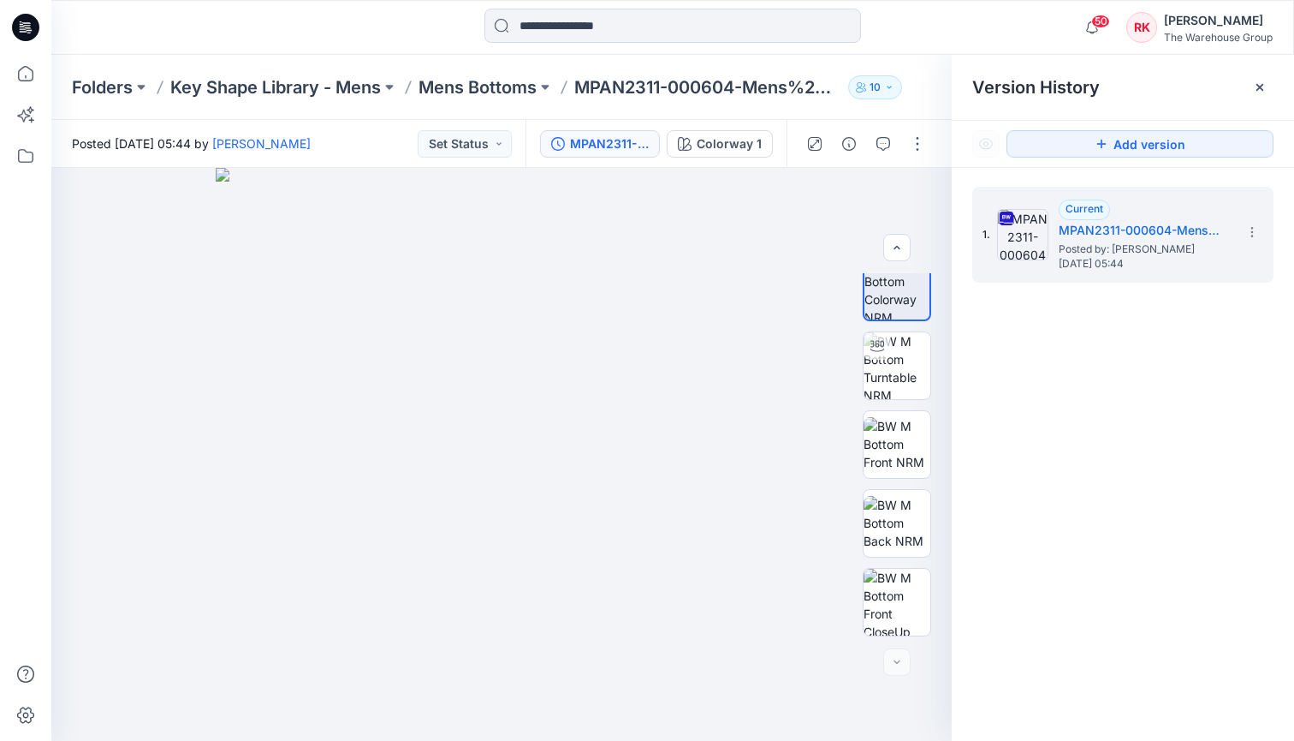
click at [1110, 359] on div "1. Current MPAN2311-000604-Mens%20Pants Correction Posted by: [PERSON_NAME] [DA…" at bounding box center [1123, 467] width 342 height 598
click at [535, 24] on input at bounding box center [673, 26] width 377 height 34
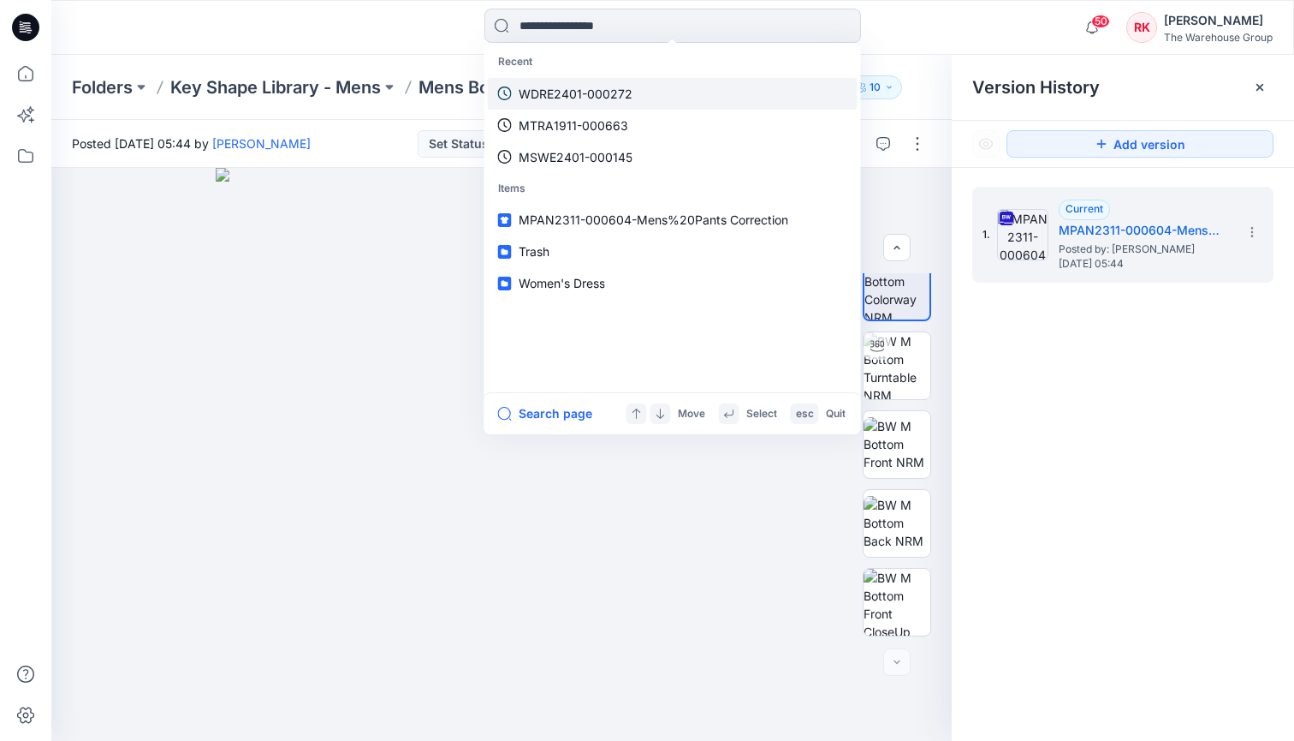
click at [556, 98] on p "WDRE2401-000272" at bounding box center [576, 94] width 114 height 18
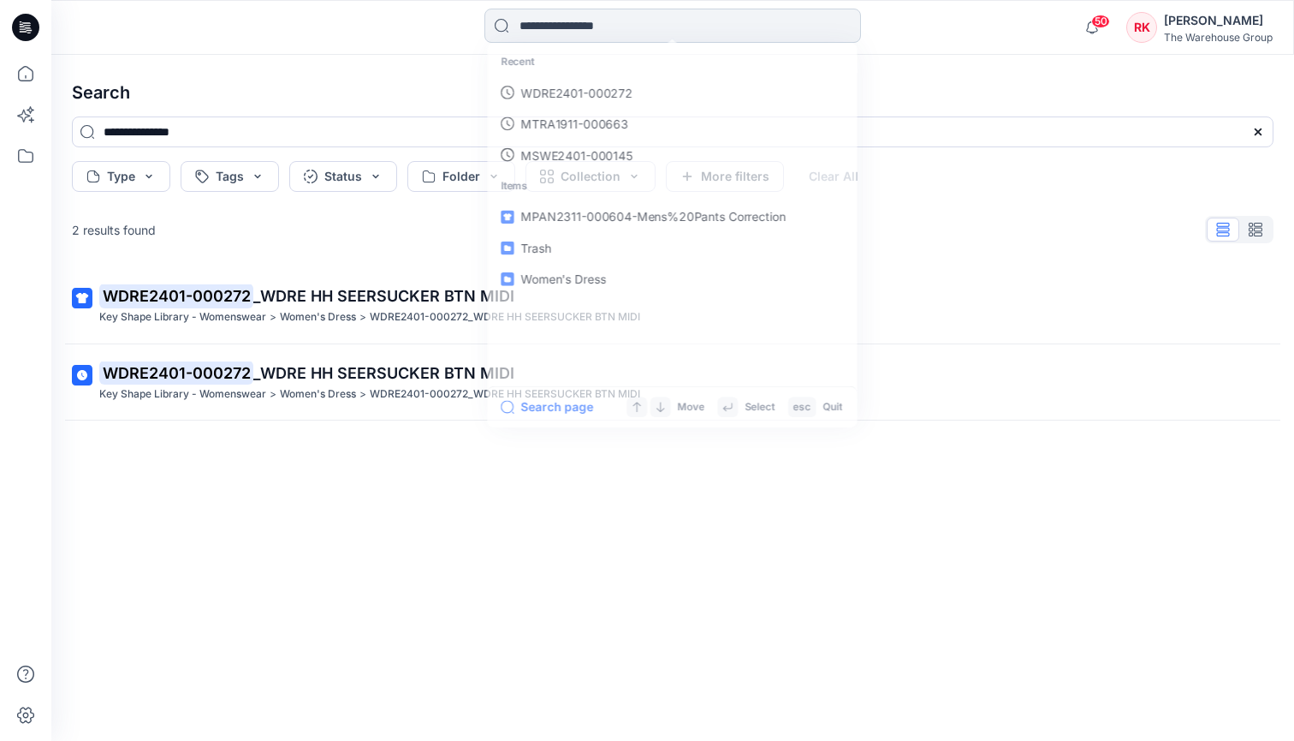
click at [586, 25] on input at bounding box center [673, 26] width 377 height 34
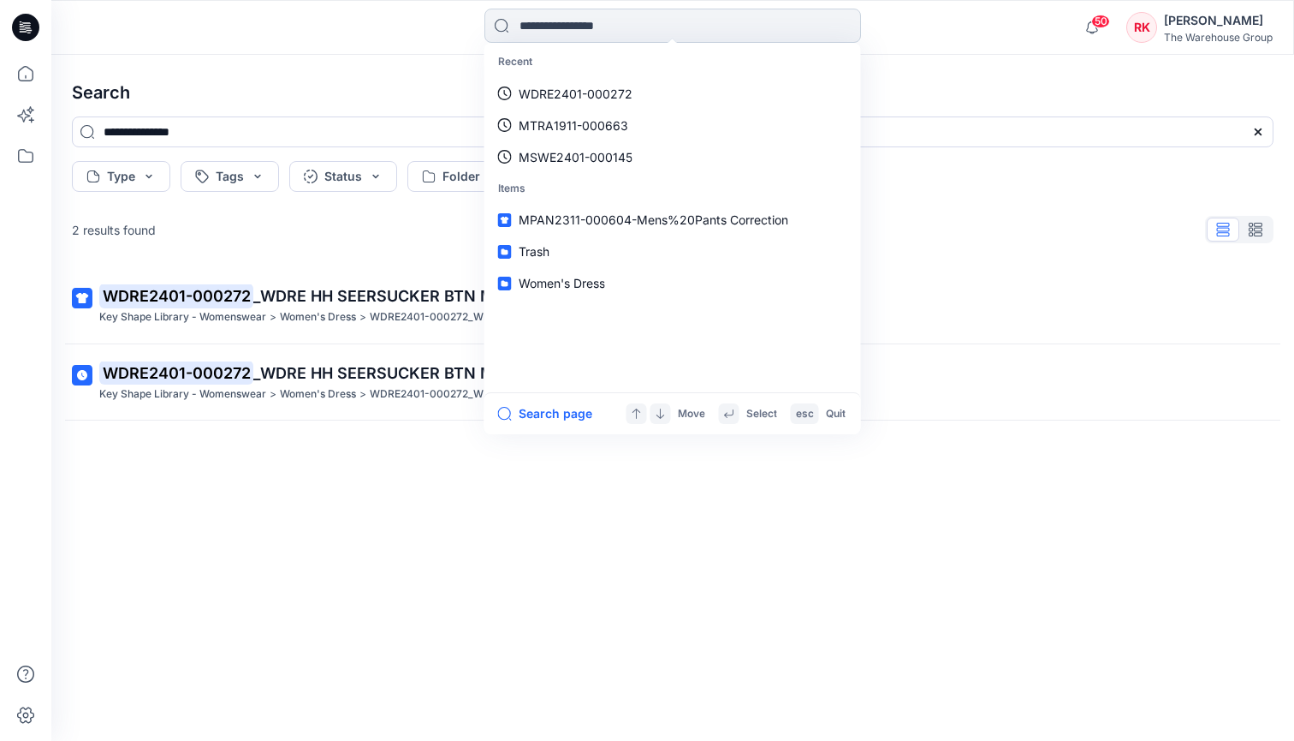
paste input "**********"
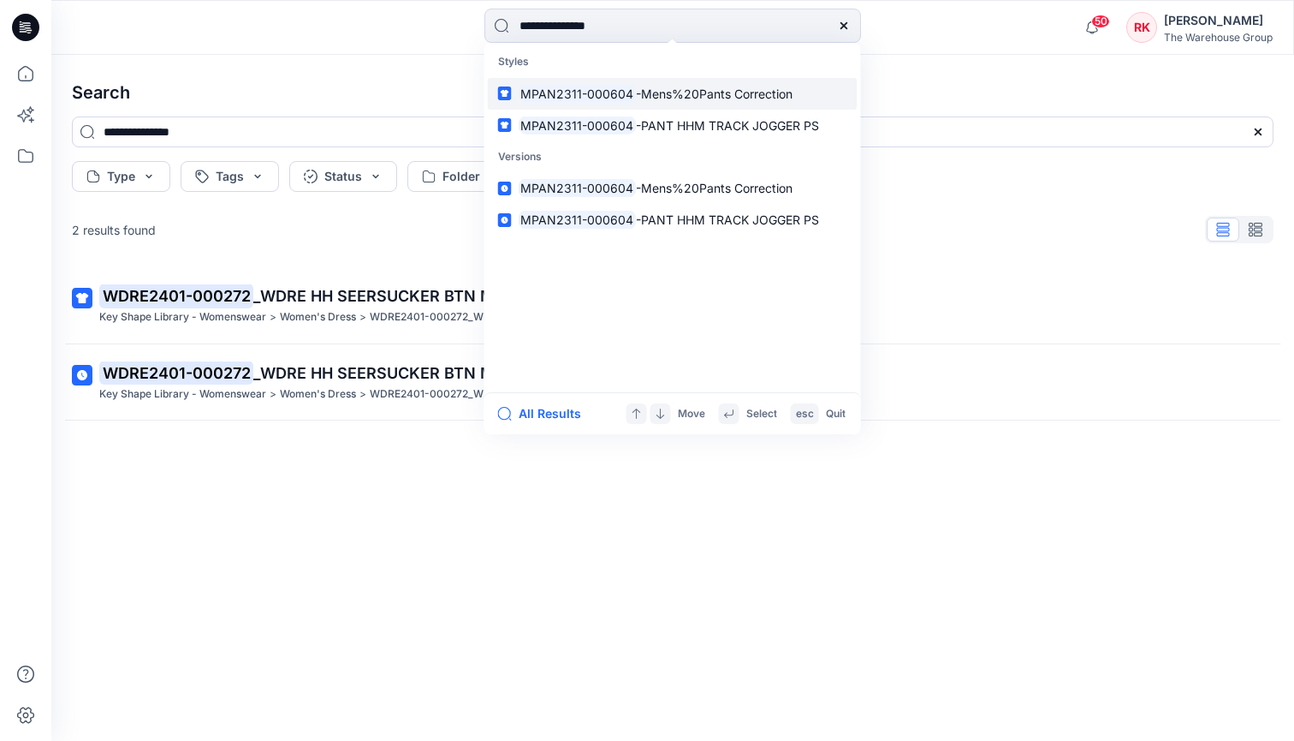
type input "**********"
click at [601, 95] on mark "MPAN2311-000604" at bounding box center [578, 94] width 118 height 20
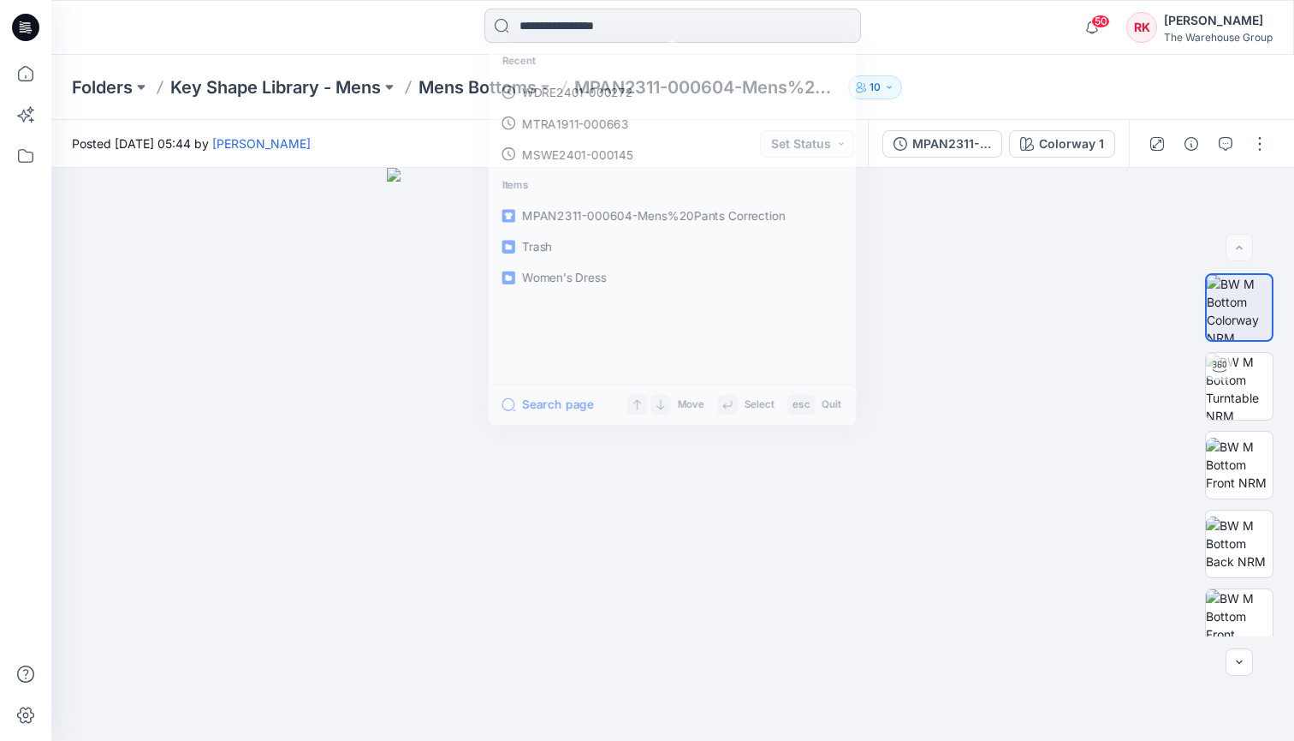
click at [686, 22] on input at bounding box center [673, 26] width 377 height 34
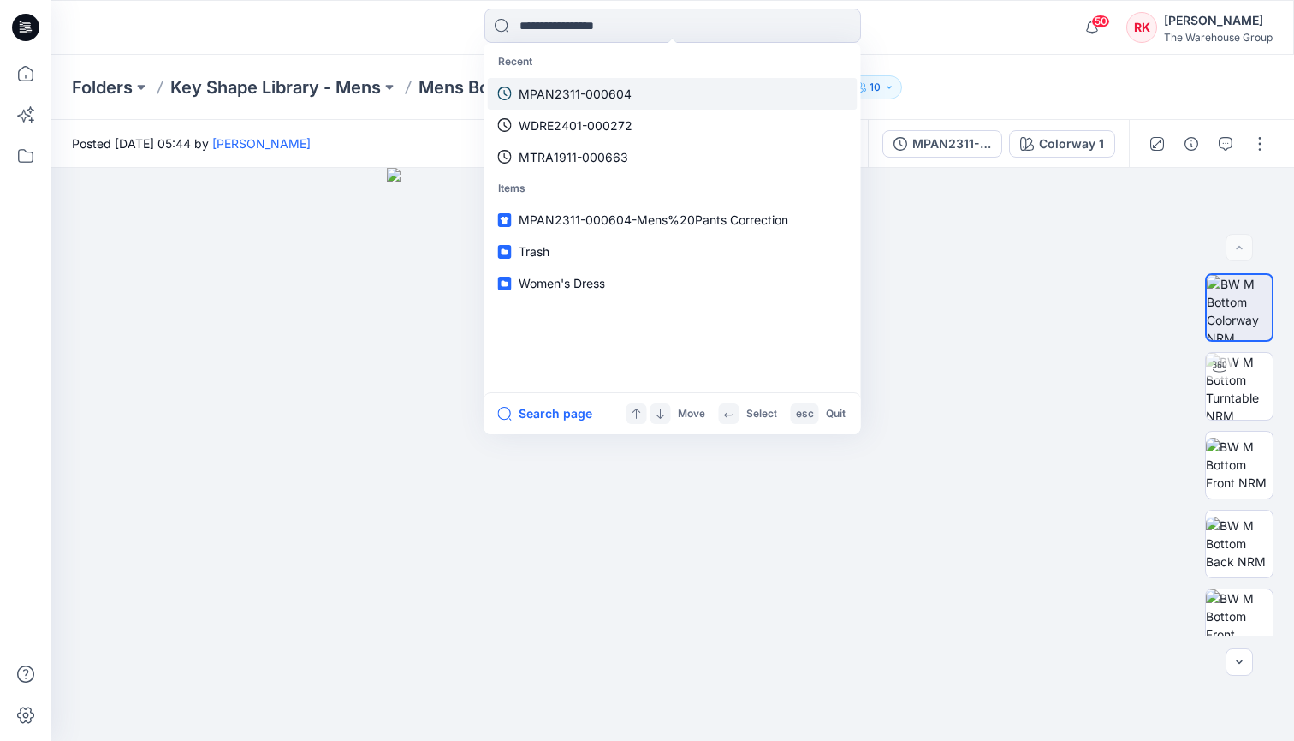
click at [564, 92] on p "MPAN2311-000604" at bounding box center [575, 94] width 113 height 18
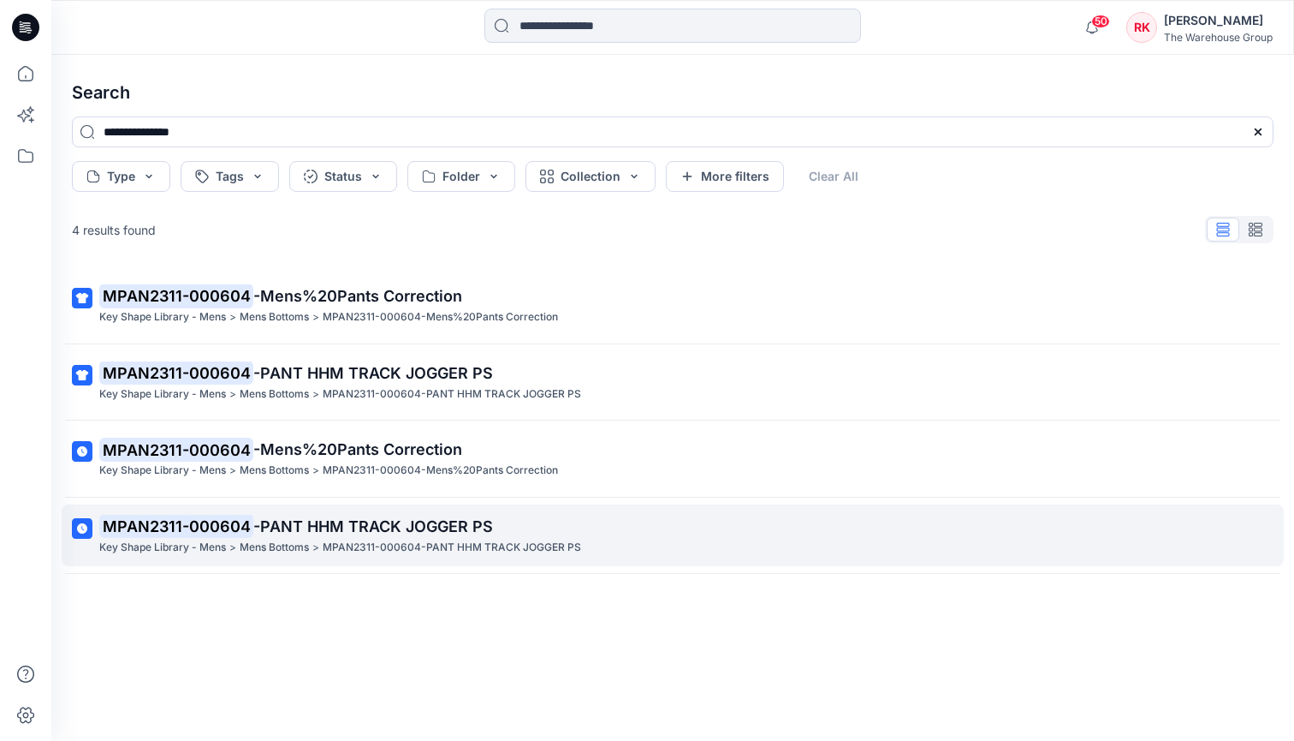
click at [268, 524] on span "-PANT HHM TRACK JOGGER PS" at bounding box center [373, 526] width 240 height 18
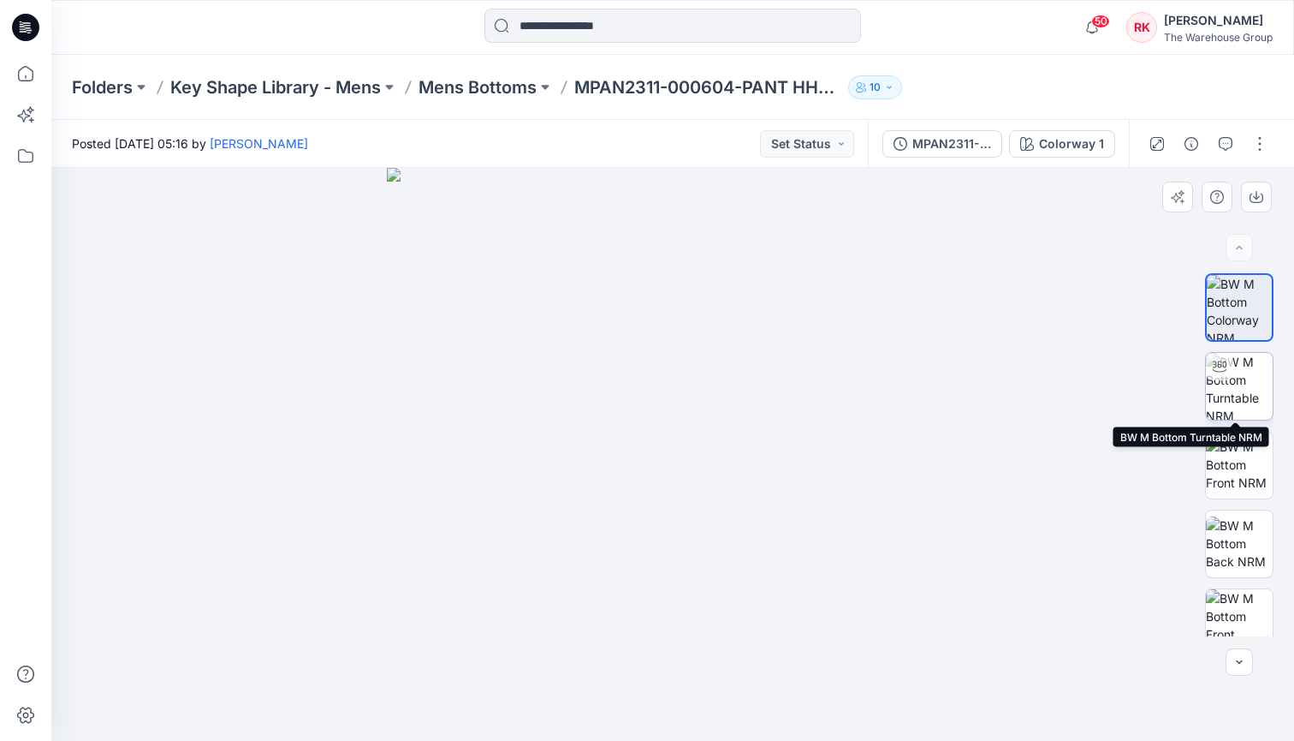
click at [1232, 399] on img at bounding box center [1239, 386] width 67 height 67
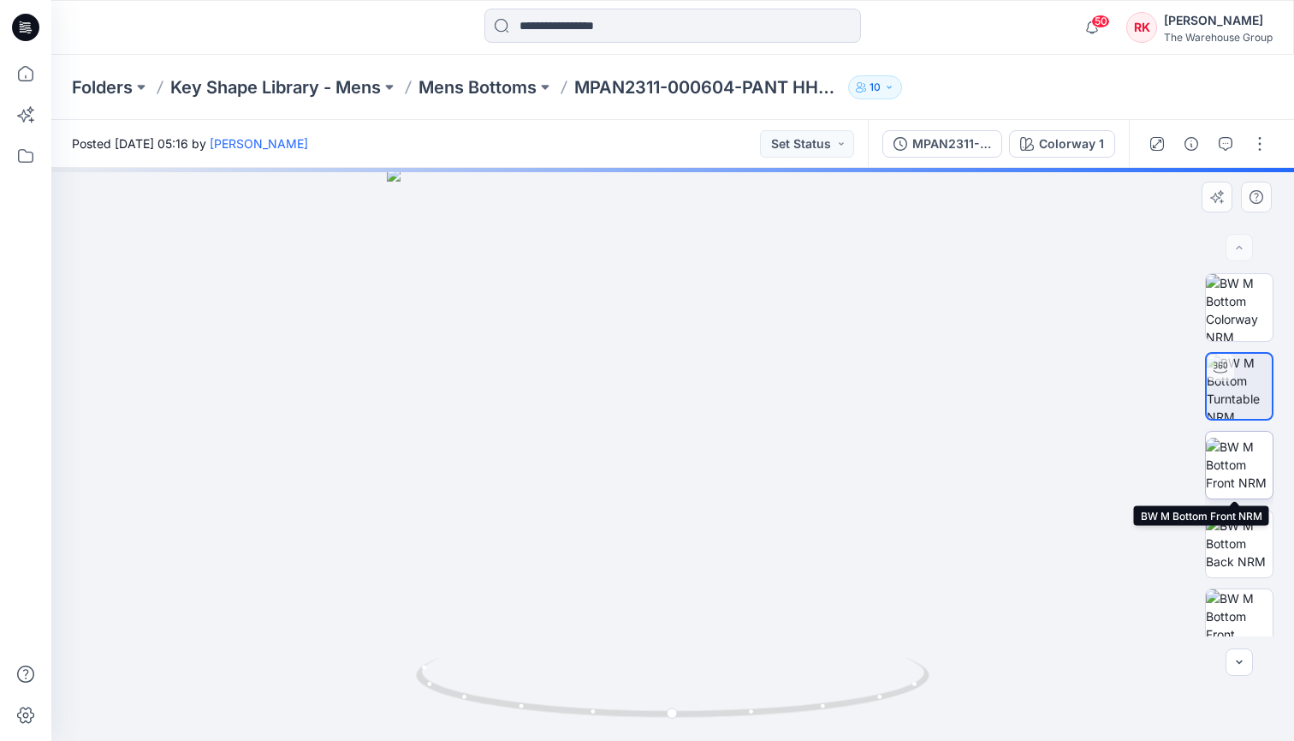
click at [1235, 461] on img at bounding box center [1239, 464] width 67 height 54
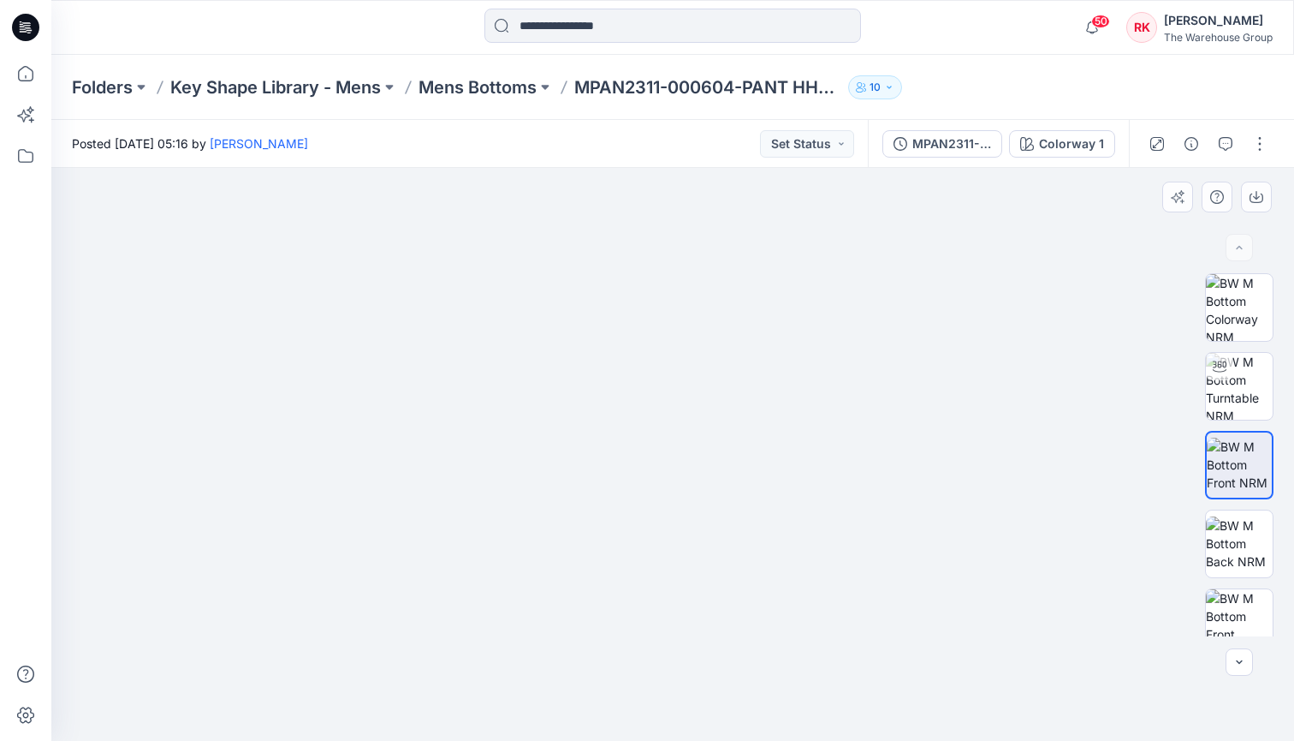
drag, startPoint x: 648, startPoint y: 298, endPoint x: 640, endPoint y: 557, distance: 259.5
click at [1220, 531] on img at bounding box center [1239, 543] width 67 height 54
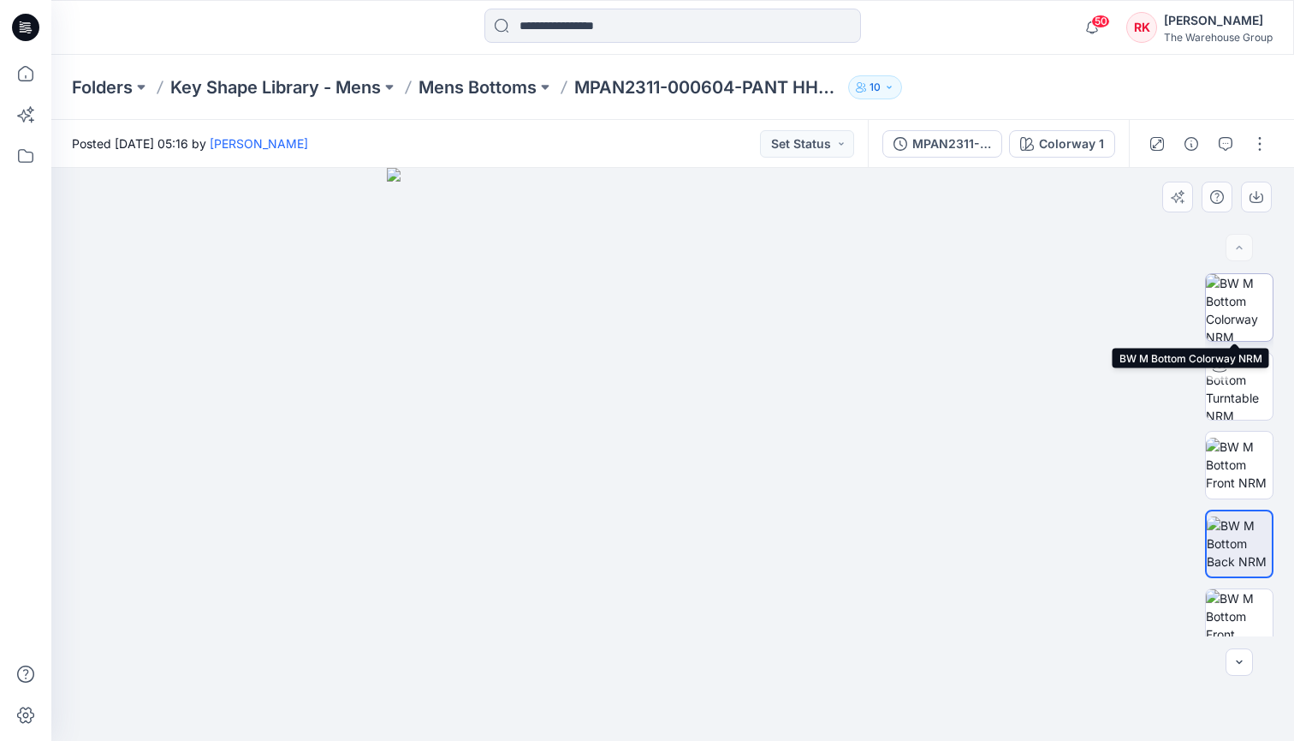
click at [1229, 321] on img at bounding box center [1239, 307] width 67 height 67
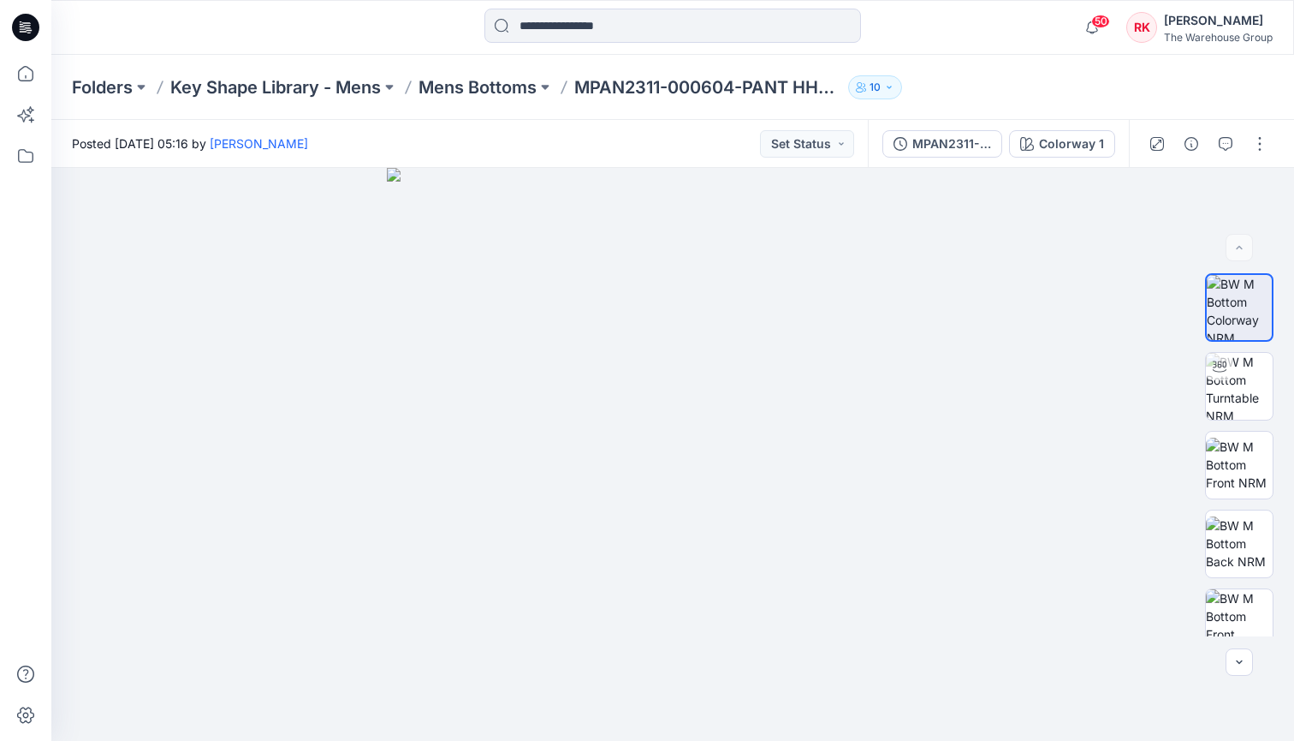
click at [552, 136] on div "Posted [DATE] 05:16 by [PERSON_NAME] Set Status" at bounding box center [459, 143] width 817 height 47
click at [347, 17] on div at bounding box center [206, 28] width 311 height 38
click at [31, 78] on icon at bounding box center [26, 74] width 38 height 38
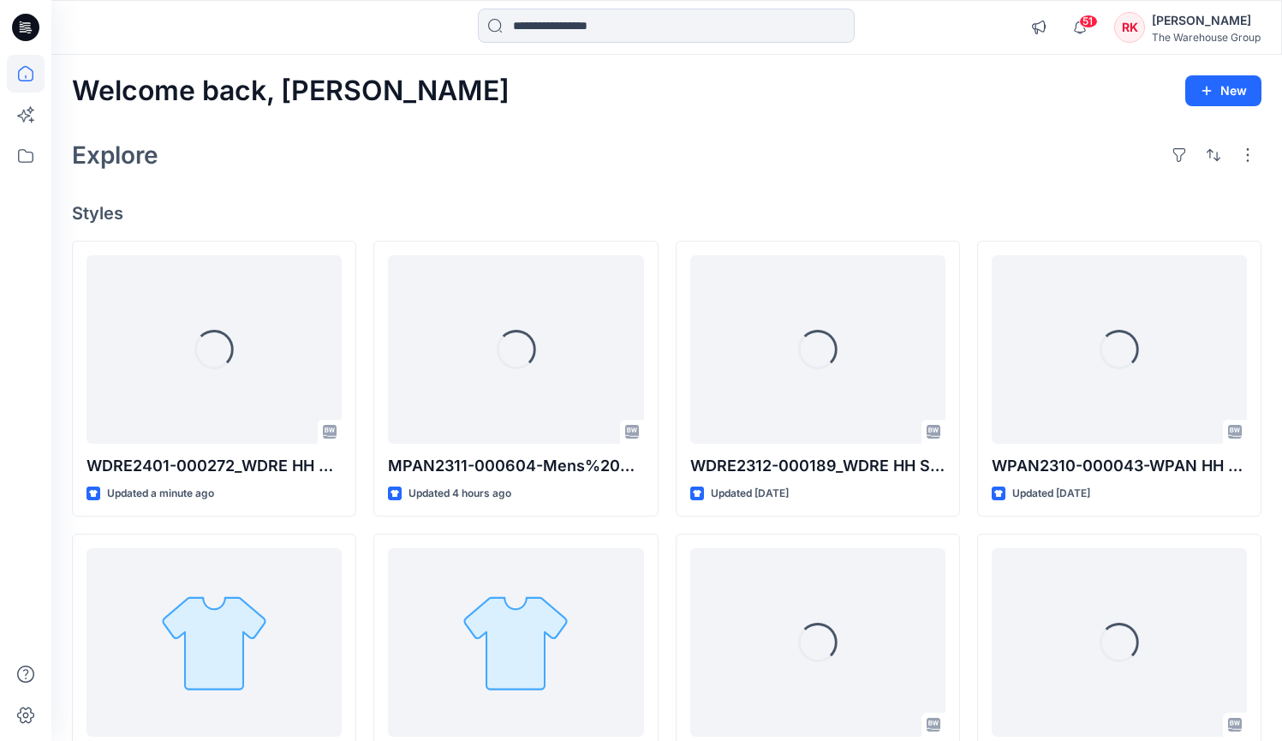
click at [390, 169] on div "Explore" at bounding box center [666, 154] width 1189 height 41
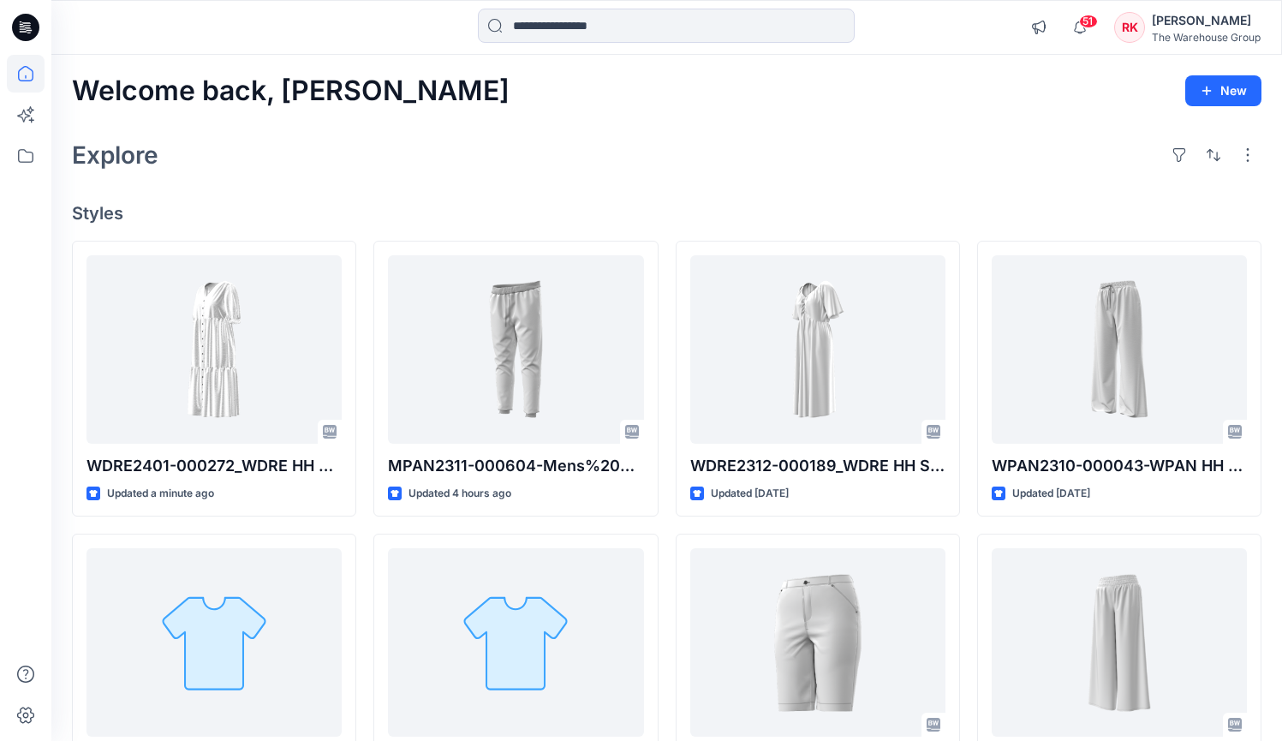
click at [360, 139] on div "Explore" at bounding box center [666, 154] width 1189 height 41
click at [460, 162] on div "Explore" at bounding box center [666, 154] width 1189 height 41
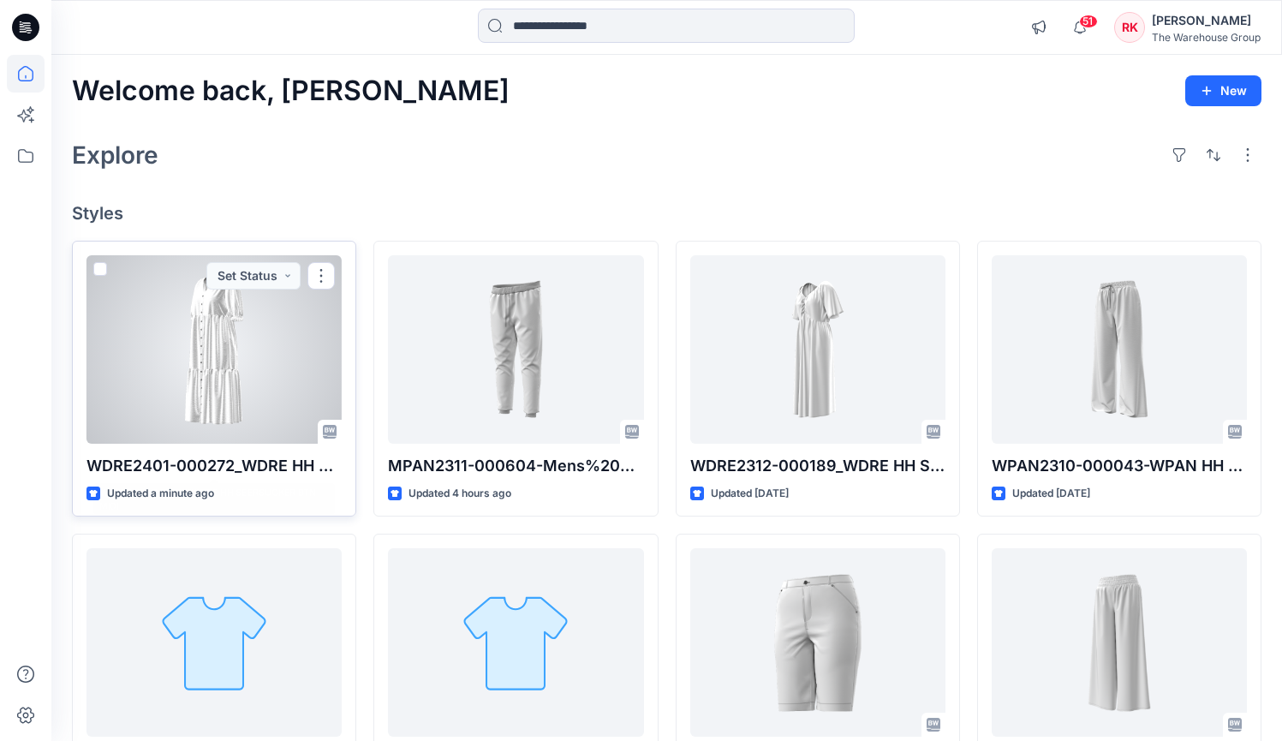
click at [225, 390] on div at bounding box center [213, 349] width 255 height 188
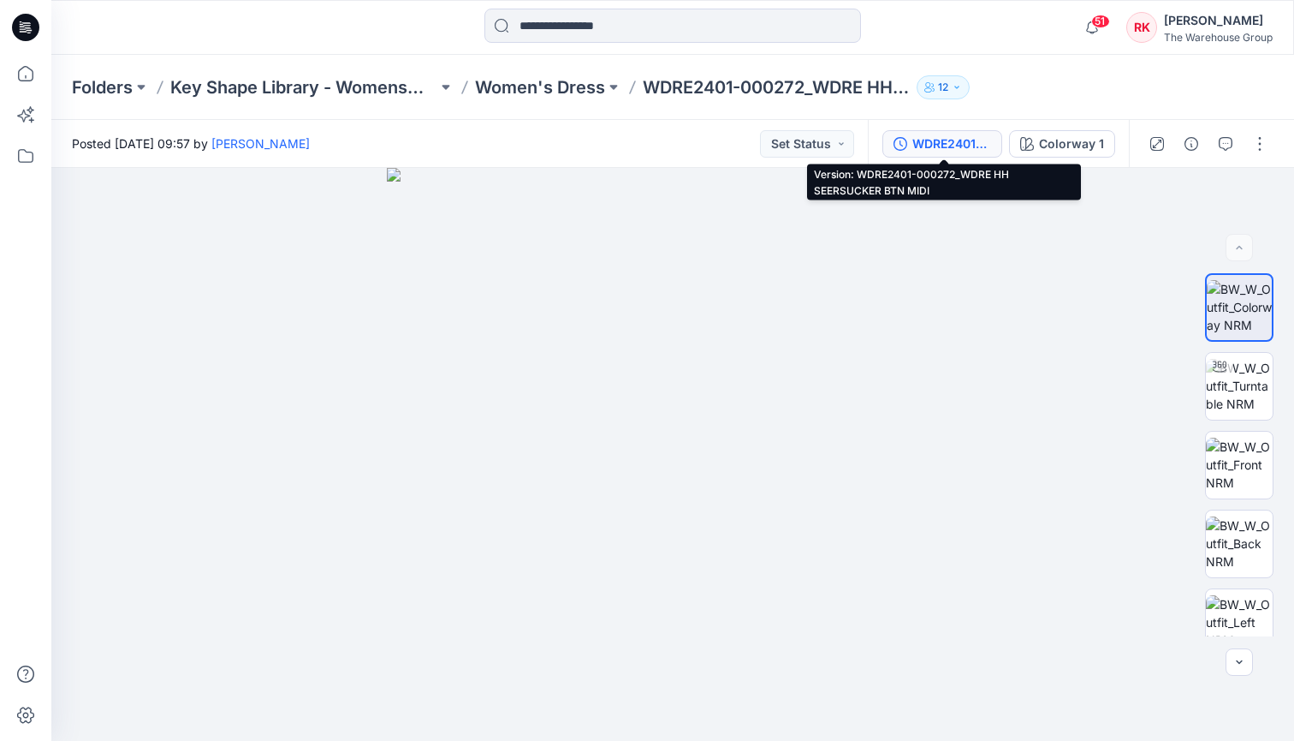
click at [967, 143] on div "WDRE2401-000272_WDRE HH SEERSUCKER BTN MIDI" at bounding box center [952, 143] width 79 height 19
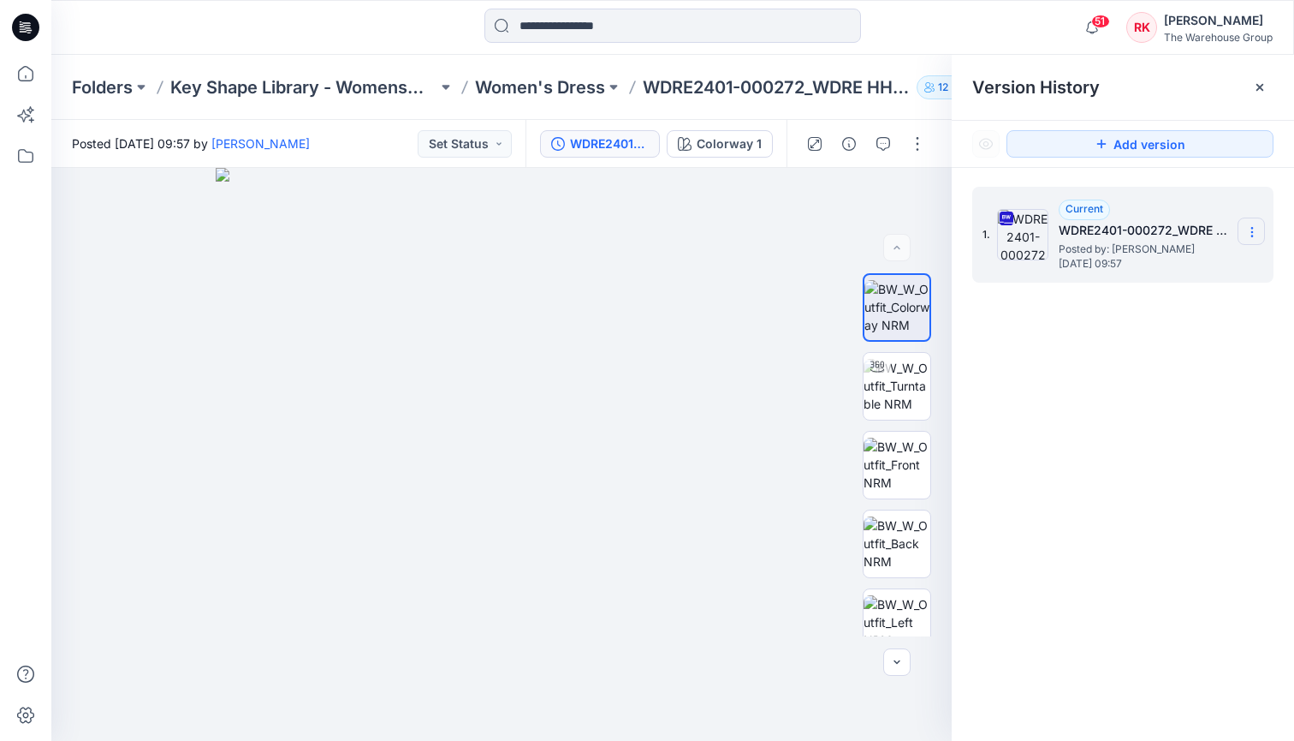
click at [1254, 232] on icon at bounding box center [1253, 232] width 14 height 14
click at [1134, 470] on div "1. Current WDRE2401-000272_WDRE HH SEERSUCKER BTN MIDI Posted by: [PERSON_NAME]…" at bounding box center [1123, 467] width 342 height 598
click at [1247, 235] on icon at bounding box center [1253, 232] width 14 height 14
click at [1133, 526] on div "1. Current WDRE2401-000272_WDRE HH SEERSUCKER BTN MIDI Posted by: [PERSON_NAME]…" at bounding box center [1123, 467] width 342 height 598
click at [1255, 87] on icon at bounding box center [1260, 87] width 14 height 14
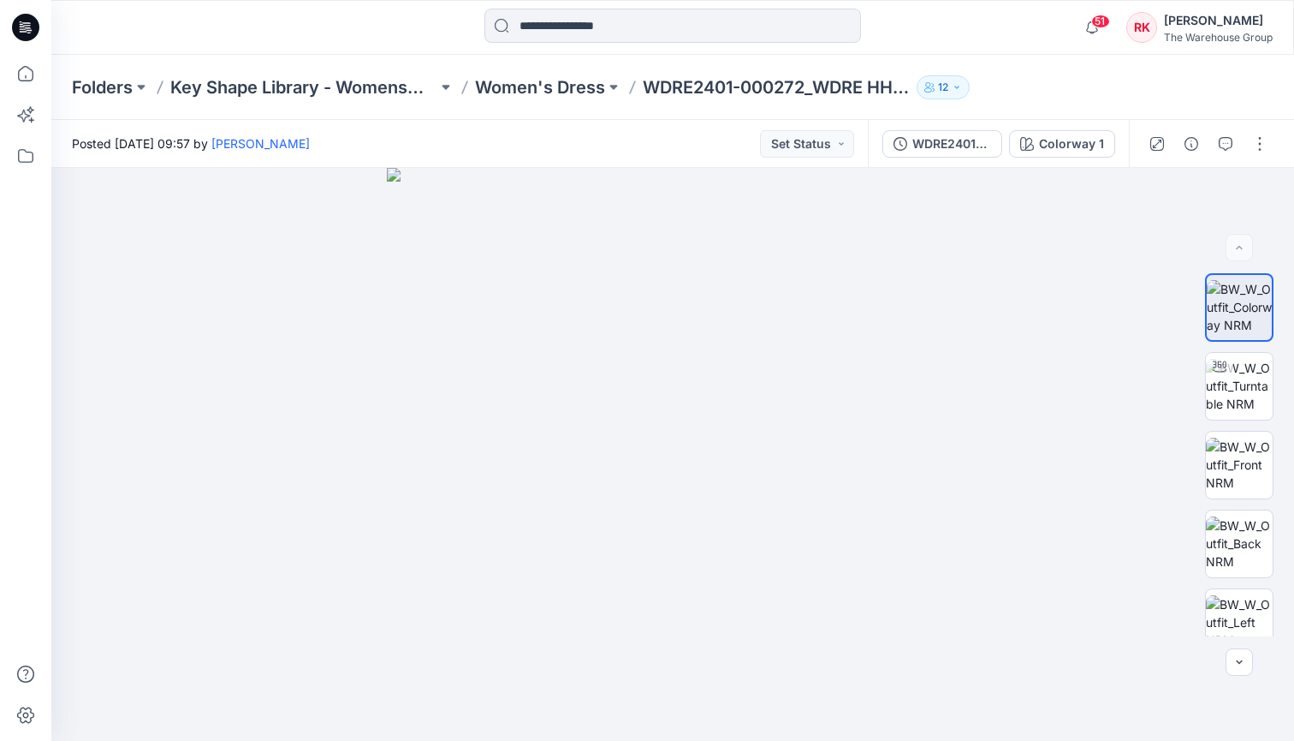
click at [895, 25] on div at bounding box center [673, 28] width 622 height 38
click at [1245, 389] on img at bounding box center [1239, 386] width 67 height 54
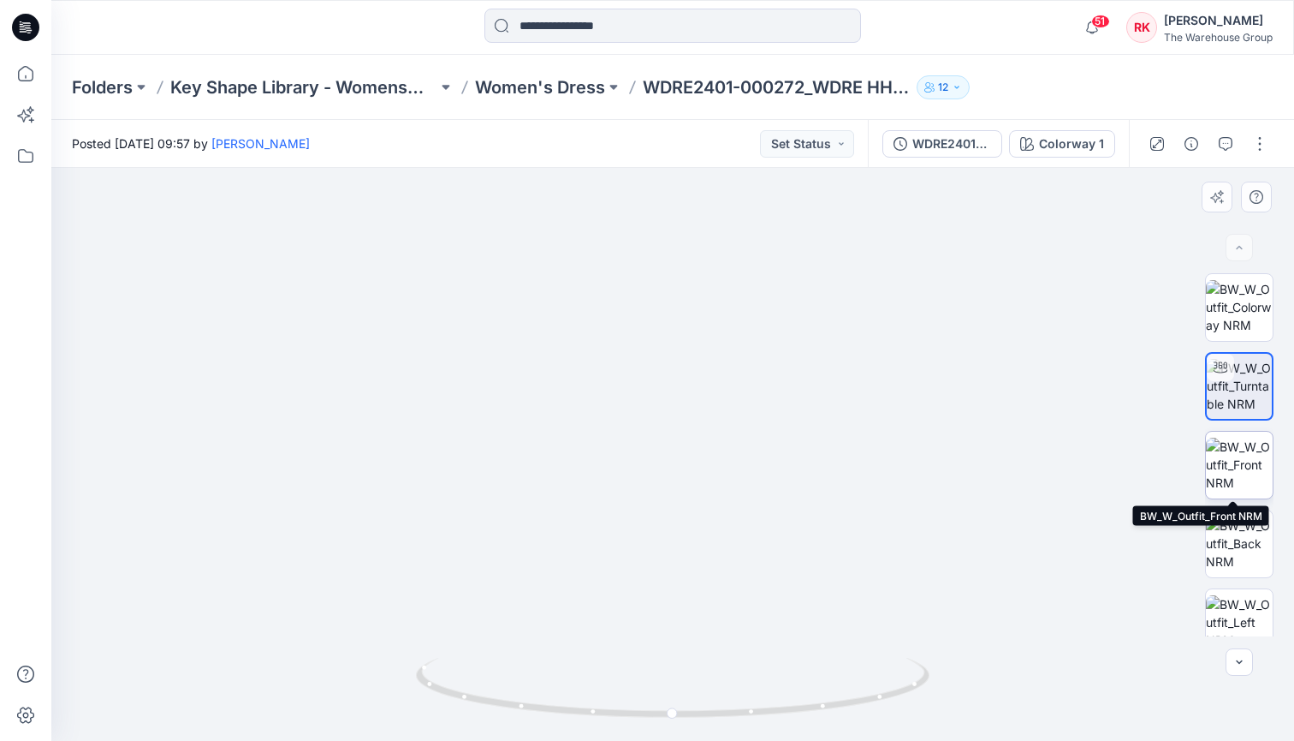
click at [1235, 458] on img at bounding box center [1239, 464] width 67 height 54
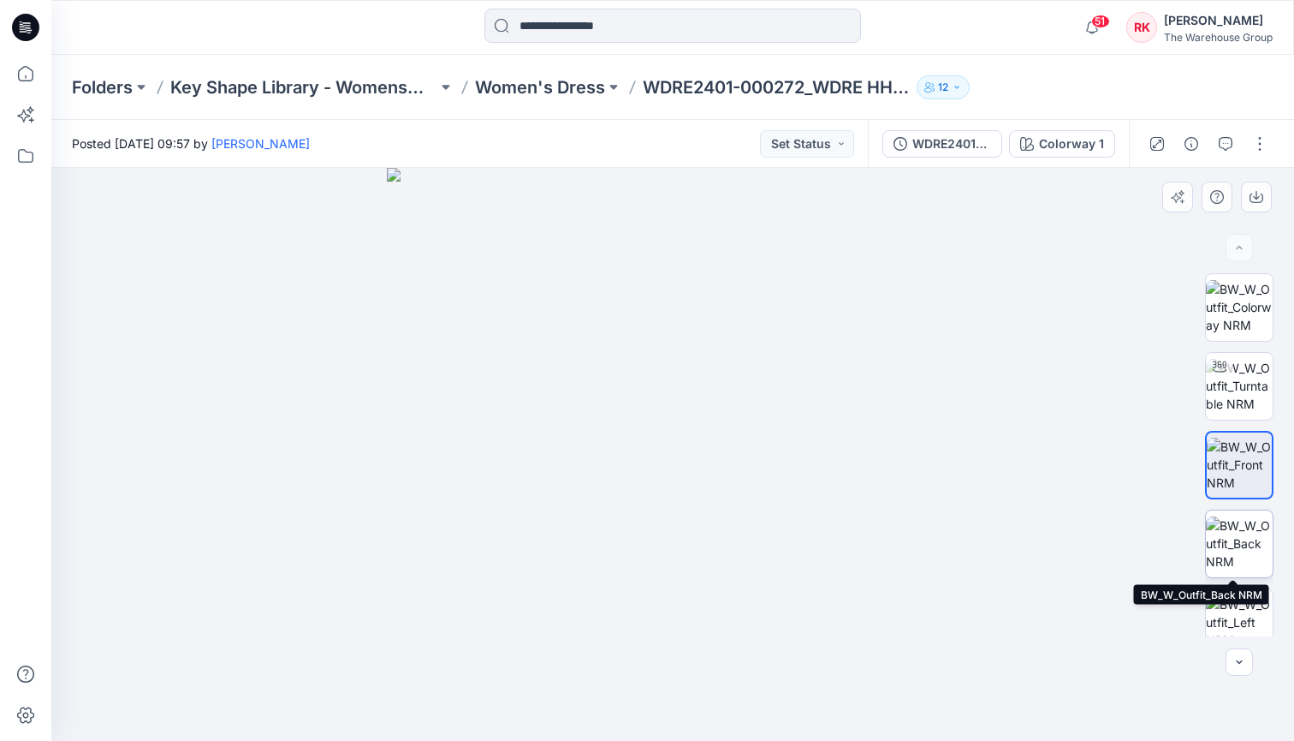
click at [1218, 540] on img at bounding box center [1239, 543] width 67 height 54
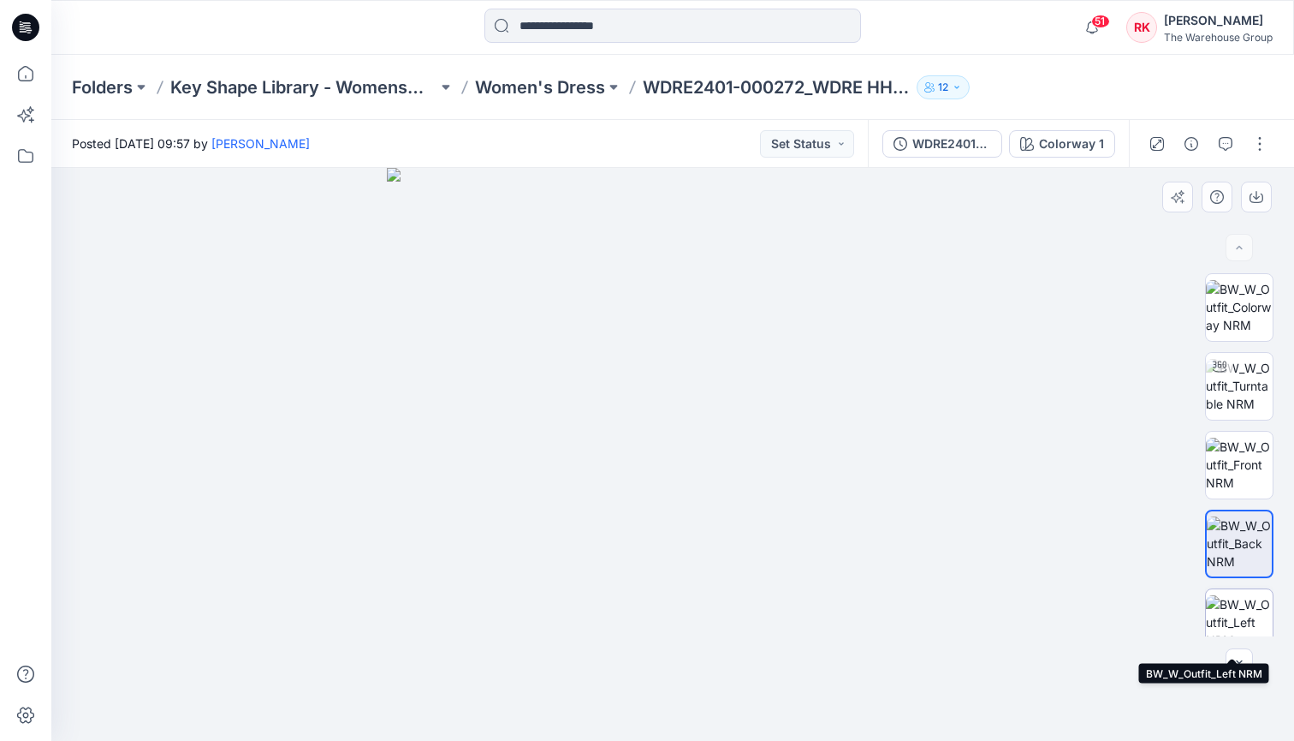
click at [1229, 601] on img at bounding box center [1239, 622] width 67 height 54
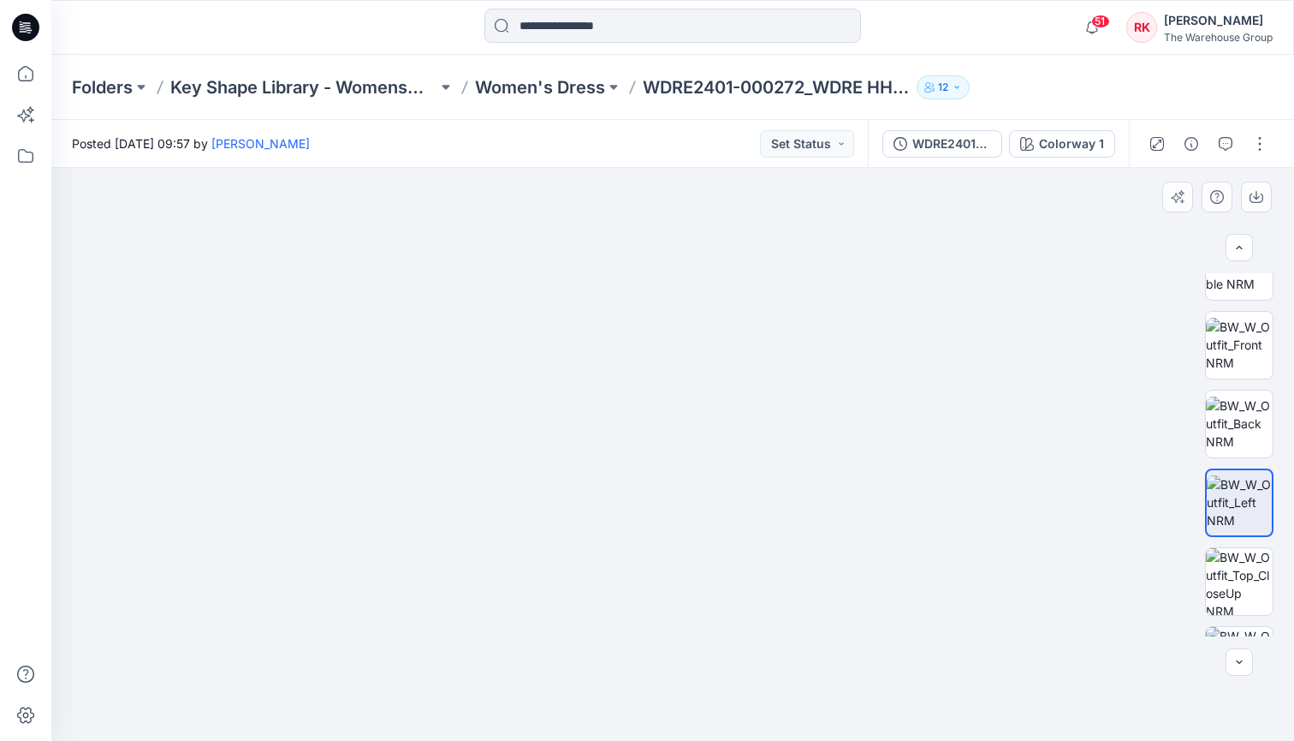
scroll to position [257, 0]
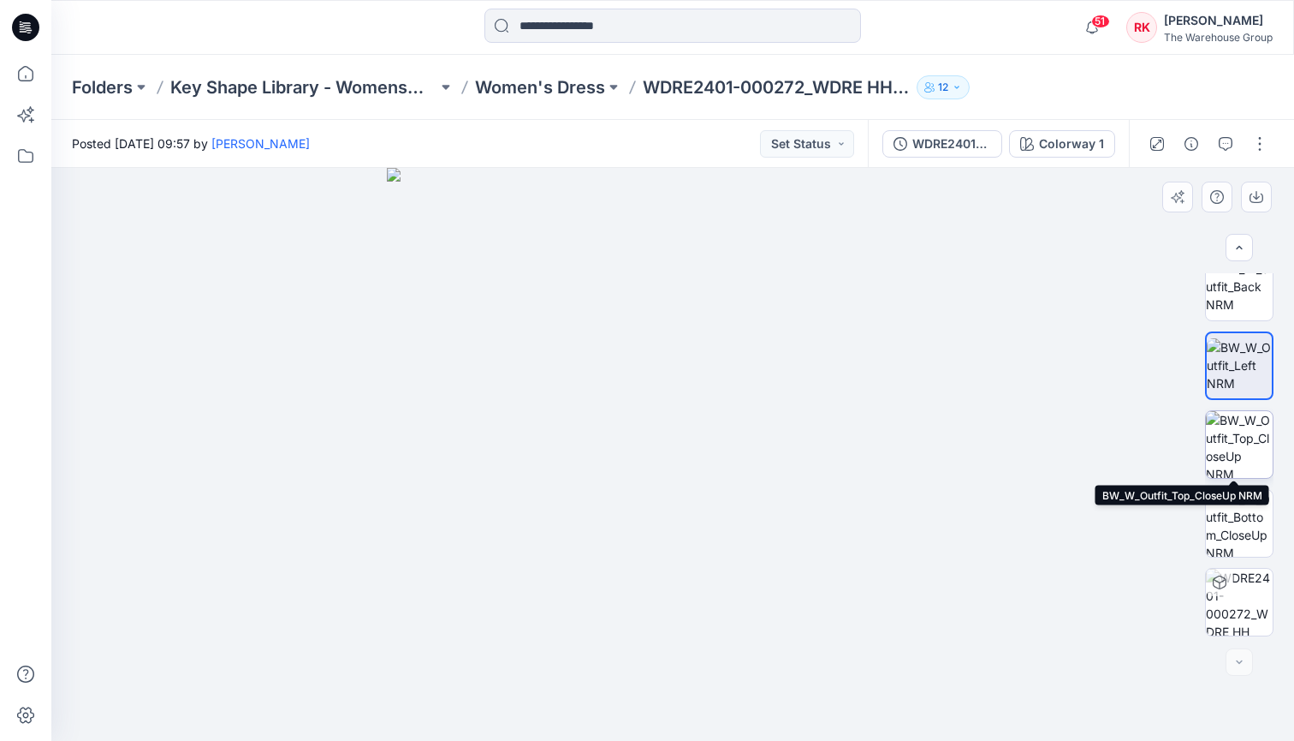
click at [1235, 449] on img at bounding box center [1239, 444] width 67 height 67
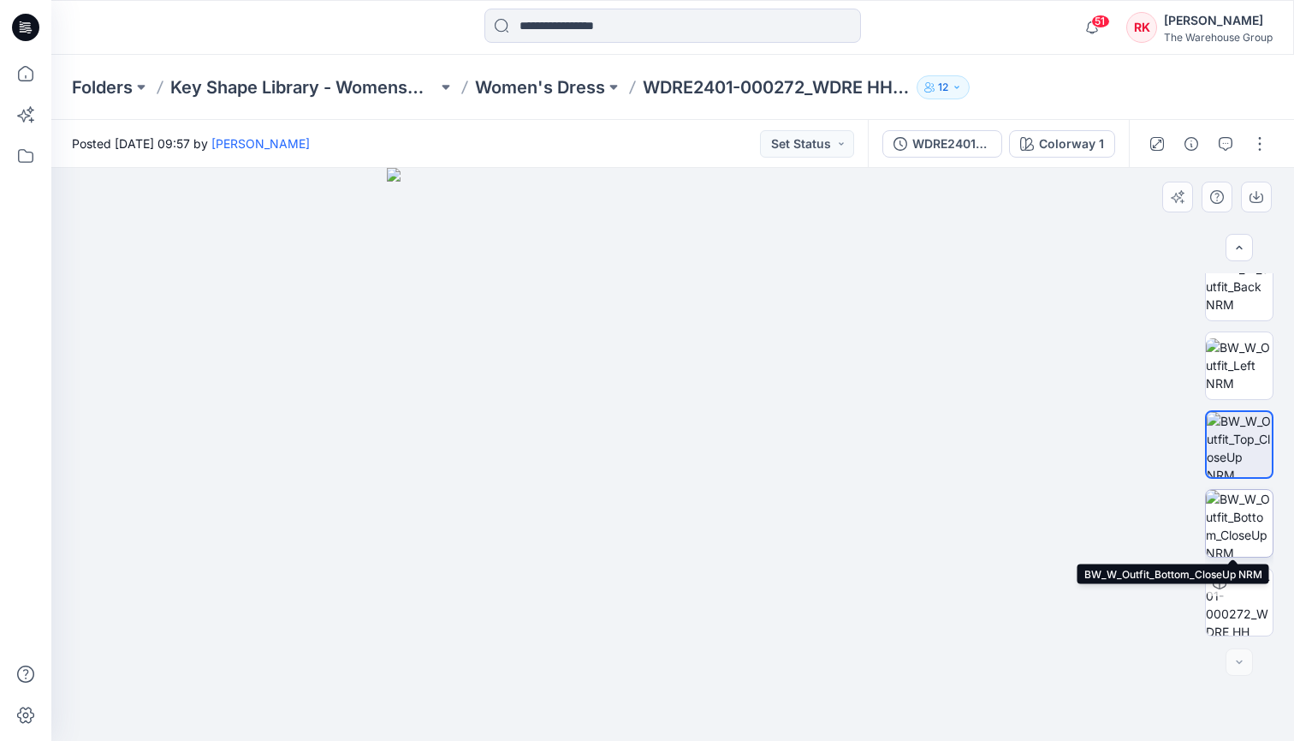
click at [1229, 523] on img at bounding box center [1239, 523] width 67 height 67
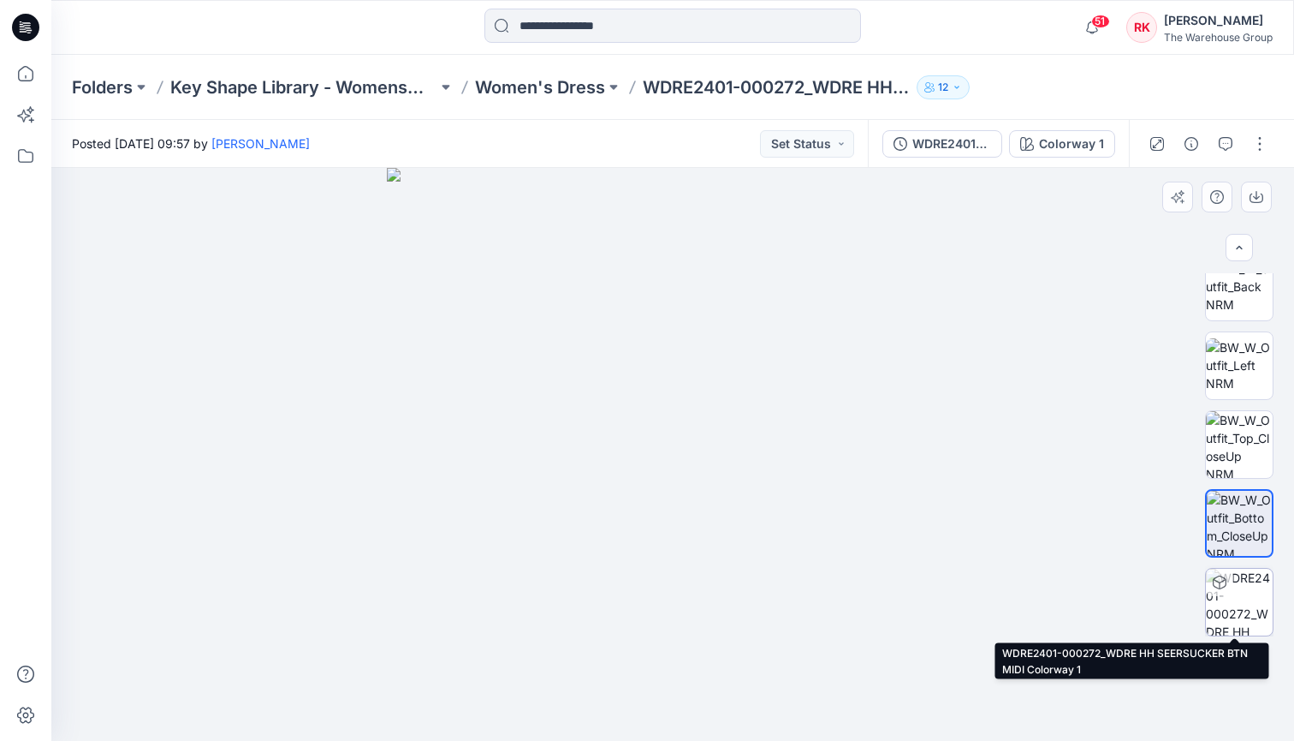
click at [1232, 597] on img at bounding box center [1239, 601] width 67 height 67
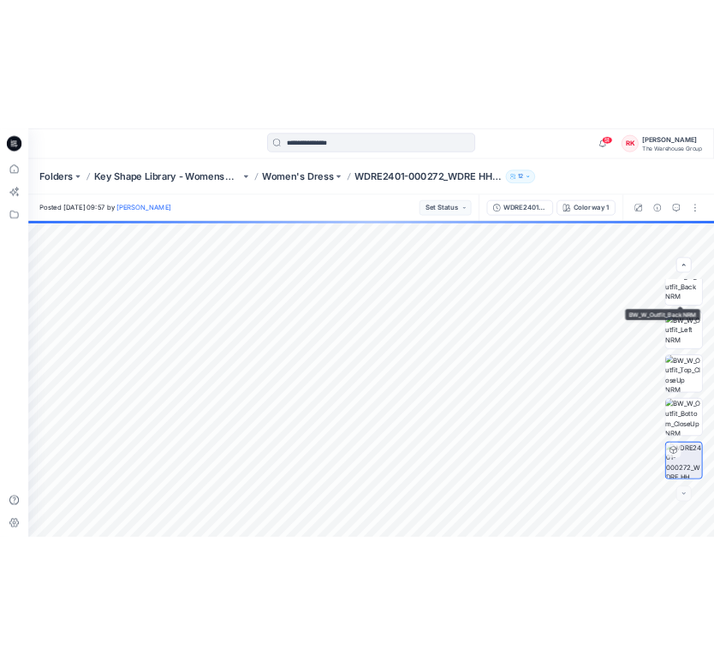
scroll to position [0, 0]
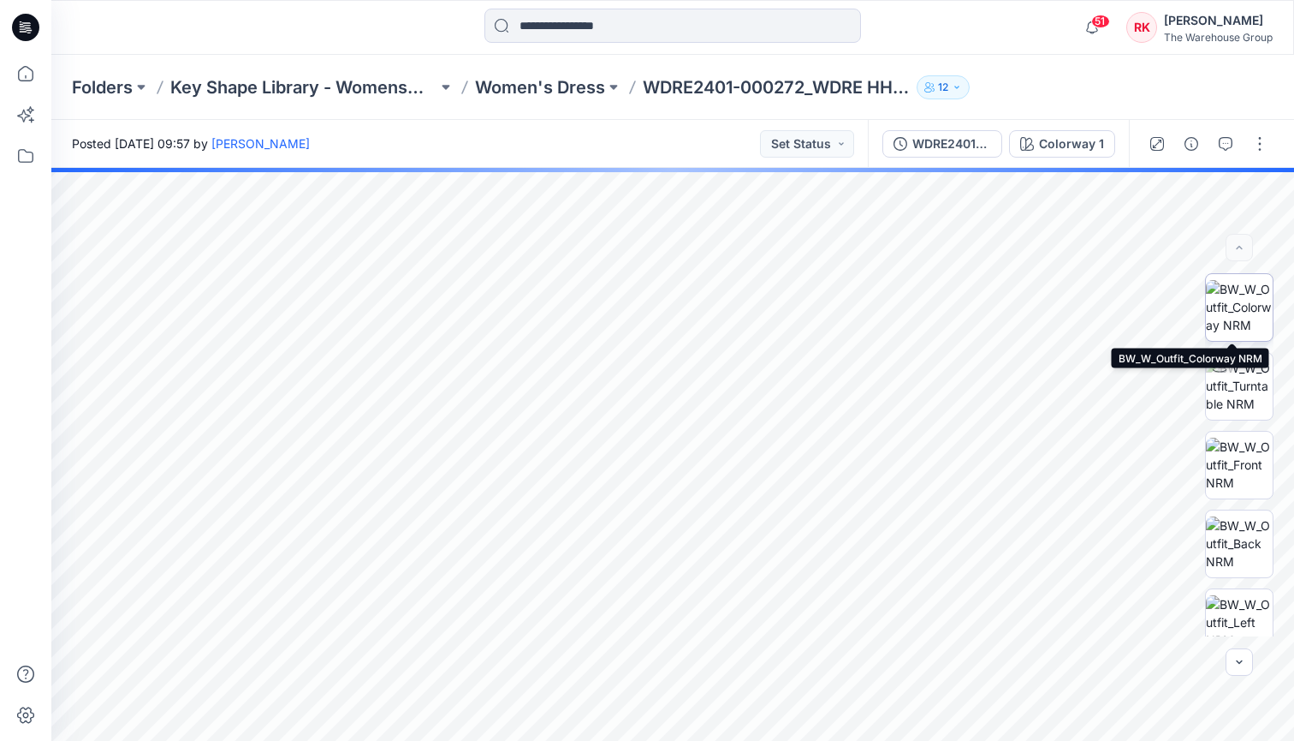
click at [1241, 305] on img at bounding box center [1239, 307] width 67 height 54
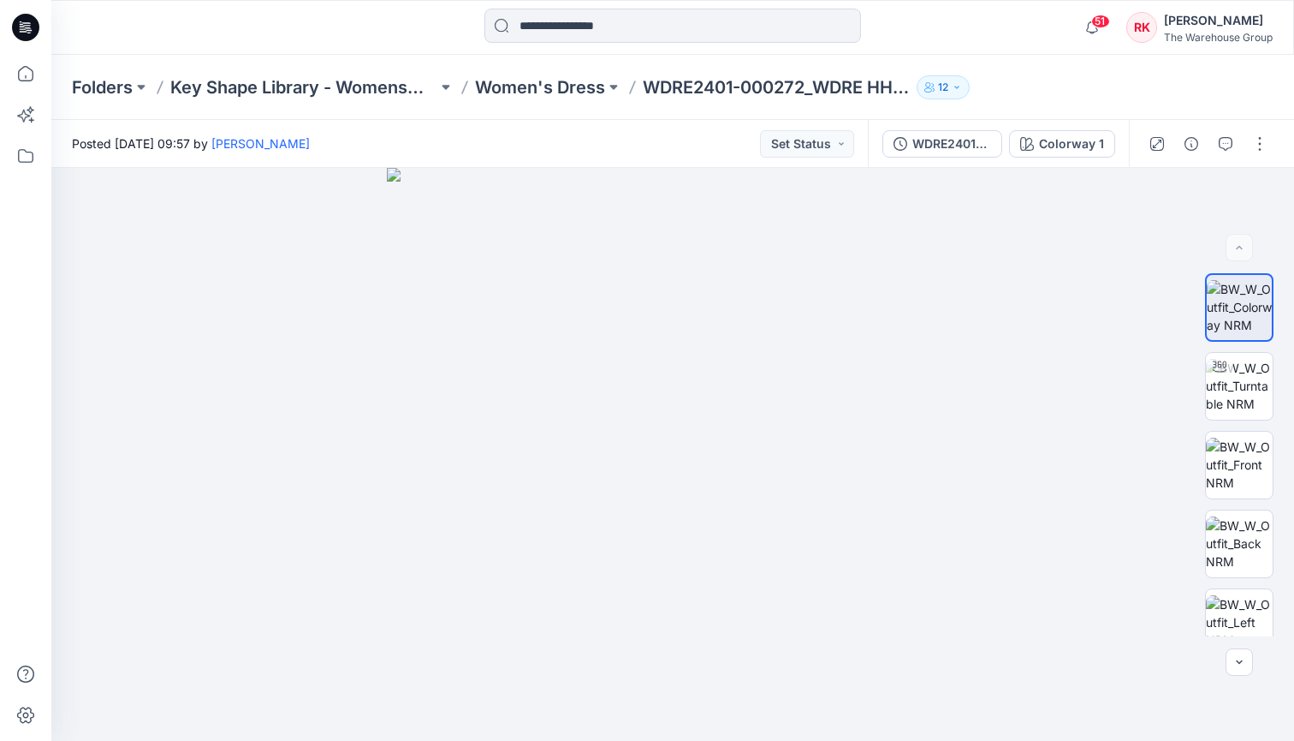
click at [364, 36] on div at bounding box center [673, 28] width 622 height 38
click at [35, 71] on icon at bounding box center [26, 74] width 38 height 38
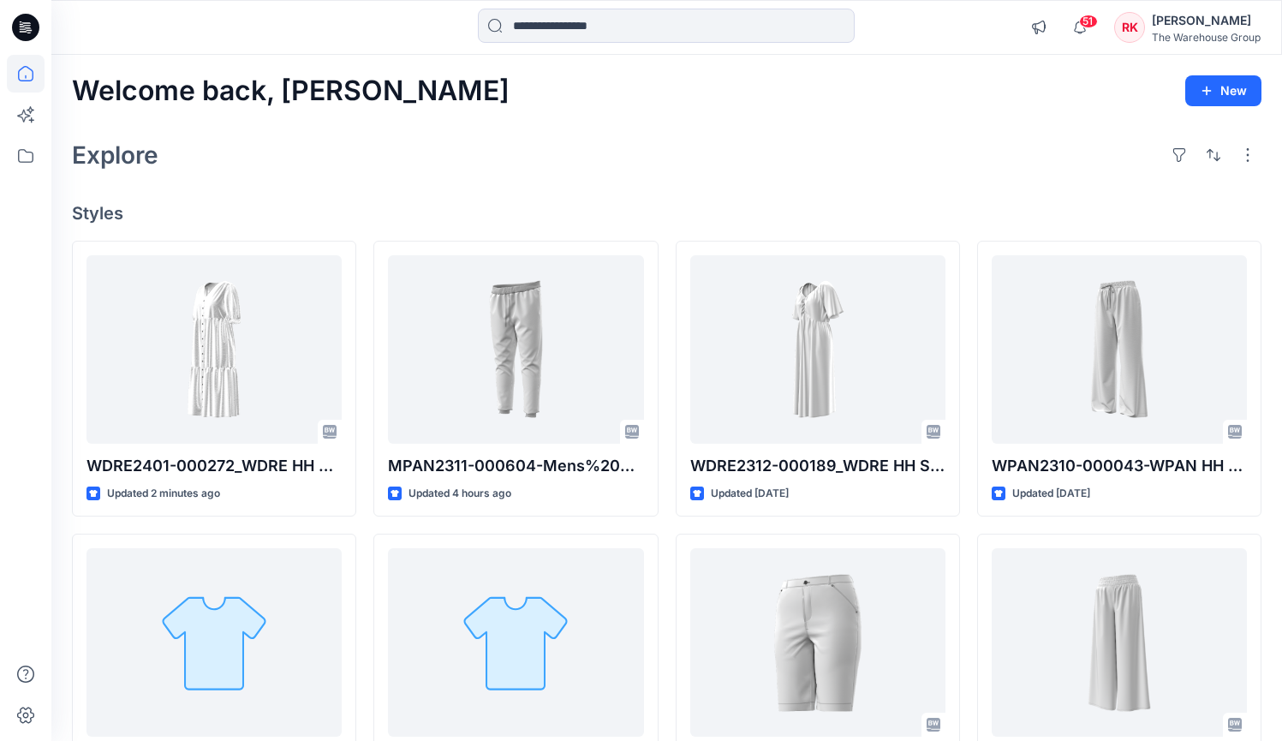
click at [664, 122] on div "Welcome back, [PERSON_NAME] New Explore Styles WDRE2401-000272_WDRE HH SEERSUCK…" at bounding box center [666, 620] width 1230 height 1130
click at [572, 158] on div "Explore" at bounding box center [666, 154] width 1189 height 41
